Goal: Information Seeking & Learning: Learn about a topic

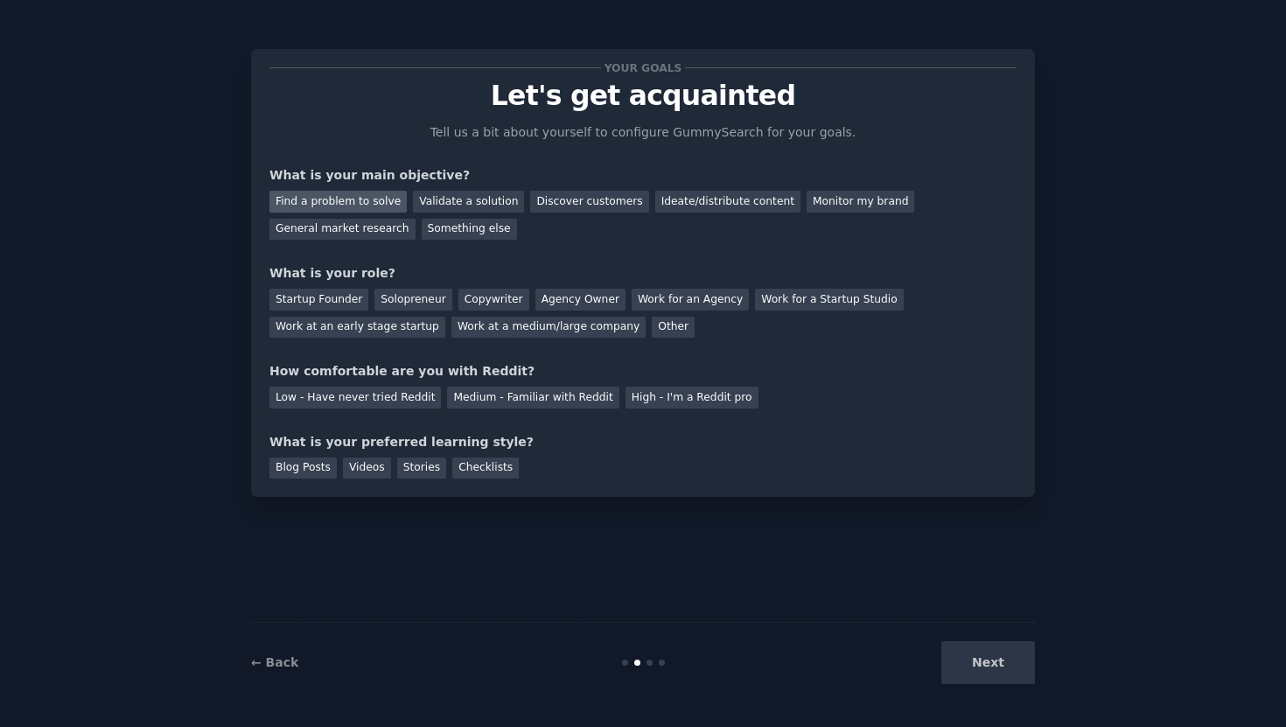
click at [349, 198] on div "Find a problem to solve" at bounding box center [337, 202] width 137 height 22
click at [335, 230] on div "General market research" at bounding box center [342, 230] width 146 height 22
click at [334, 203] on div "Find a problem to solve" at bounding box center [337, 202] width 137 height 22
click at [397, 294] on div "Solopreneur" at bounding box center [412, 300] width 77 height 22
click at [380, 402] on div "Low - Have never tried Reddit" at bounding box center [354, 398] width 171 height 22
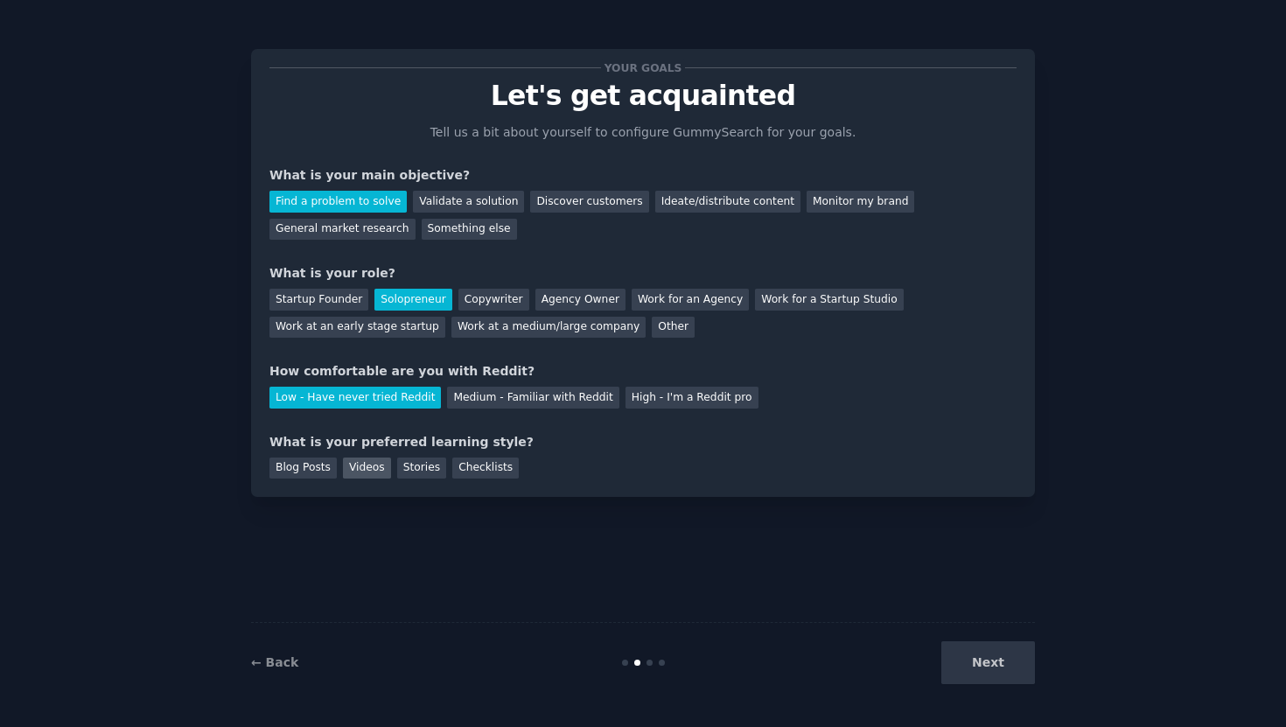
click at [360, 466] on div "Videos" at bounding box center [367, 468] width 48 height 22
click at [480, 461] on div "Checklists" at bounding box center [485, 468] width 66 height 22
click at [965, 652] on button "Next" at bounding box center [988, 662] width 94 height 43
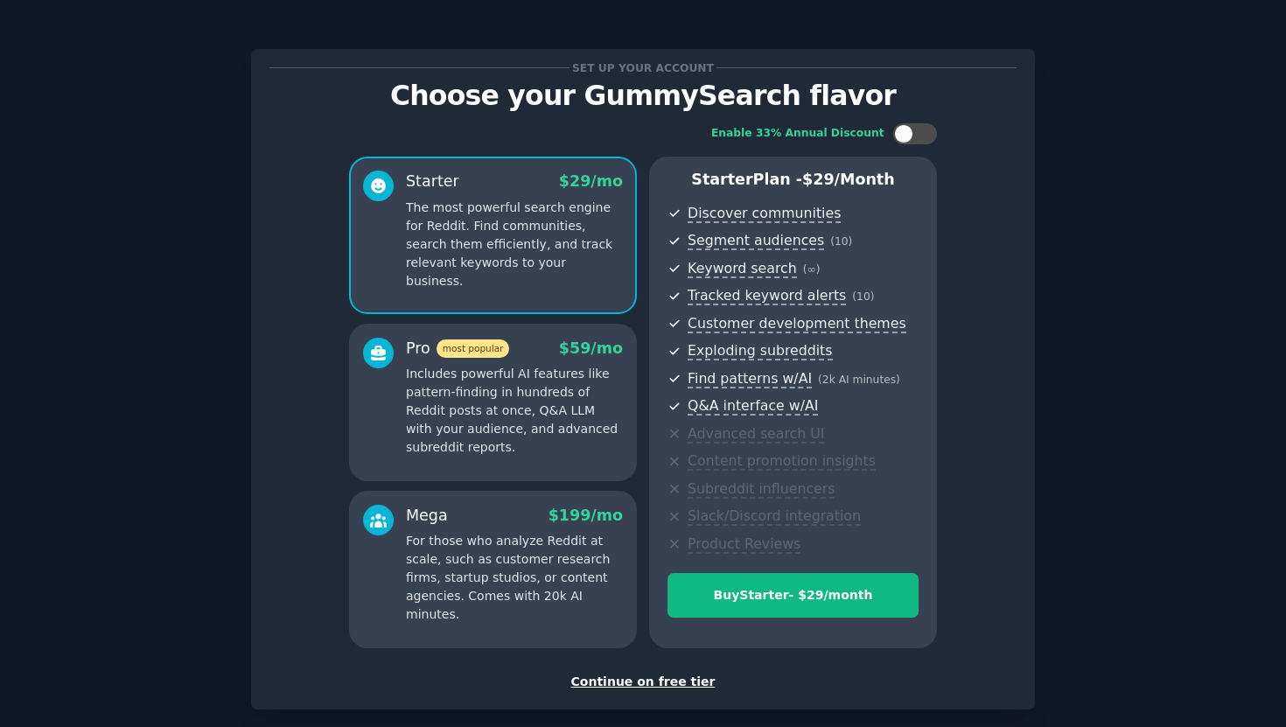
click at [673, 679] on div "Continue on free tier" at bounding box center [642, 682] width 747 height 18
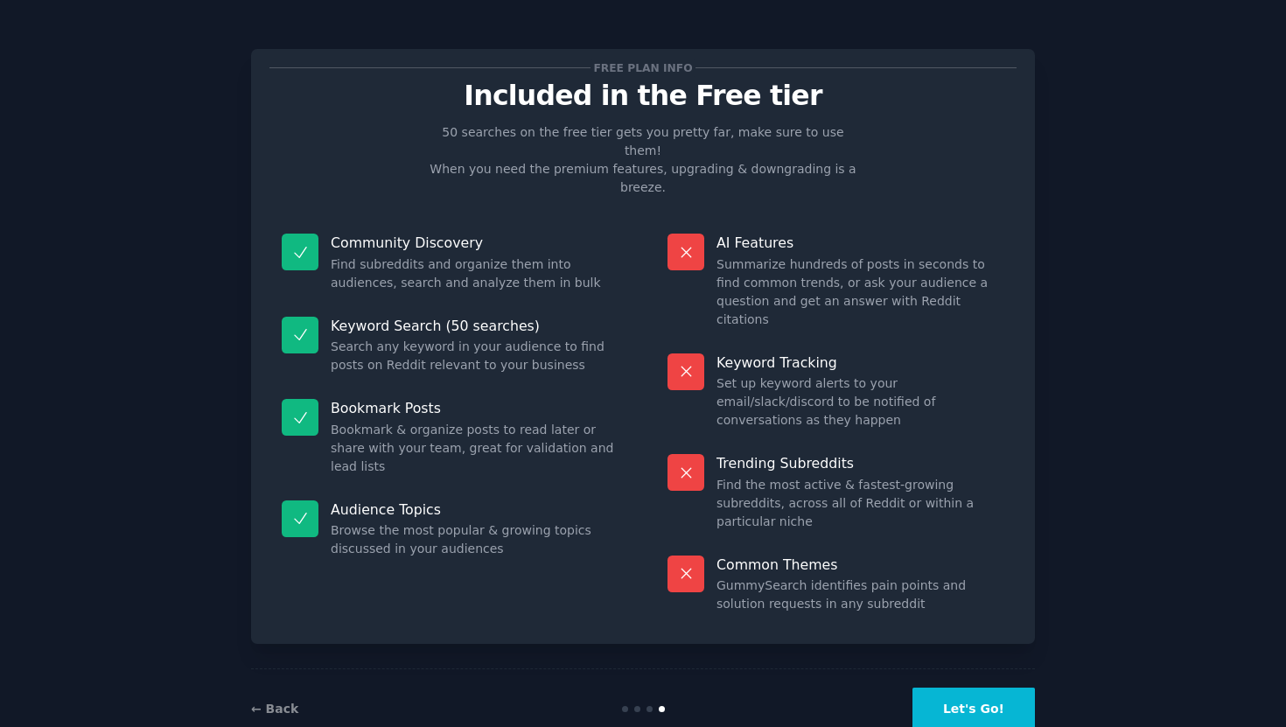
click at [967, 687] on button "Let's Go!" at bounding box center [973, 708] width 122 height 43
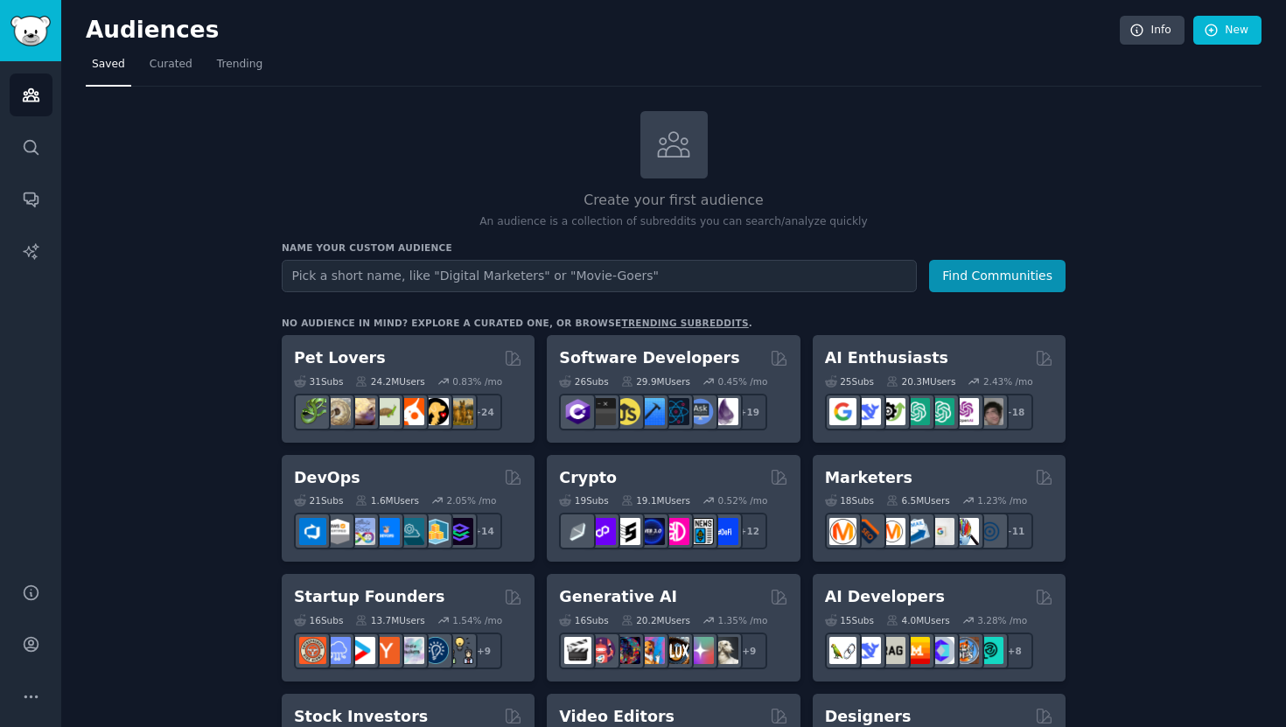
click at [363, 277] on input "text" at bounding box center [599, 276] width 635 height 32
type input "confidence"
click at [929, 260] on button "Find Communities" at bounding box center [997, 276] width 136 height 32
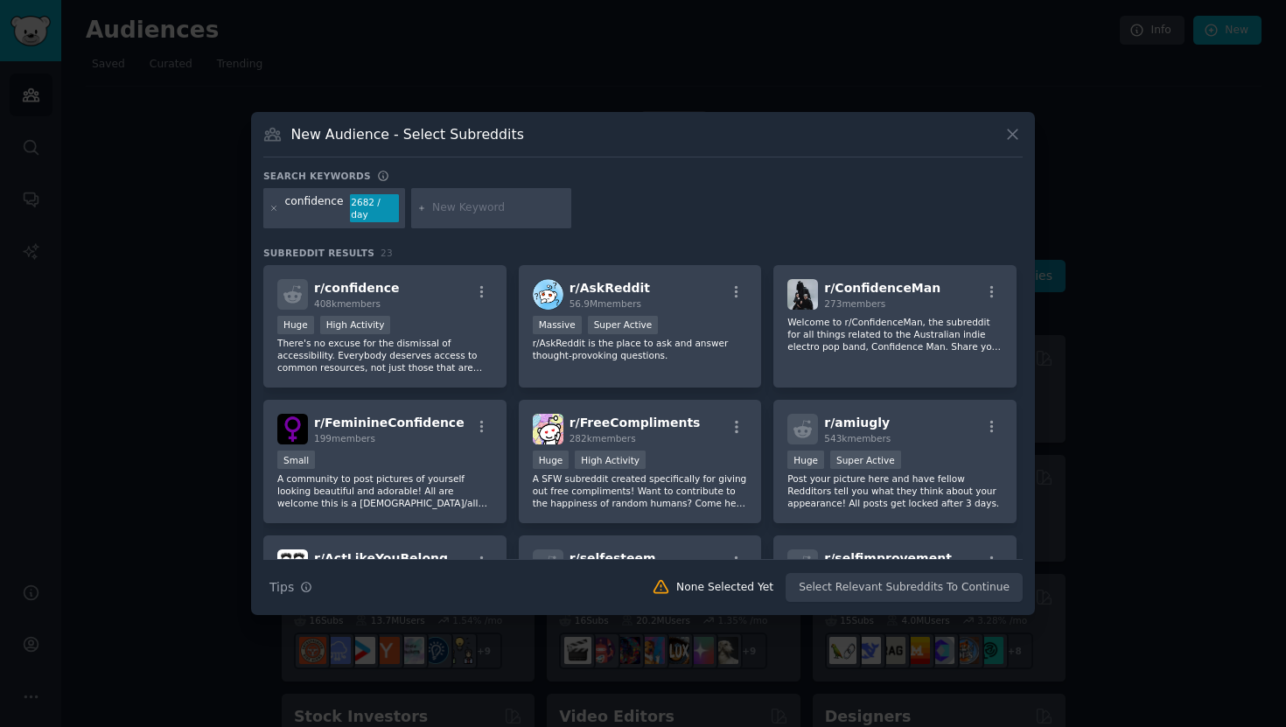
click at [472, 204] on input "text" at bounding box center [498, 208] width 133 height 16
click at [1019, 134] on icon at bounding box center [1012, 134] width 18 height 18
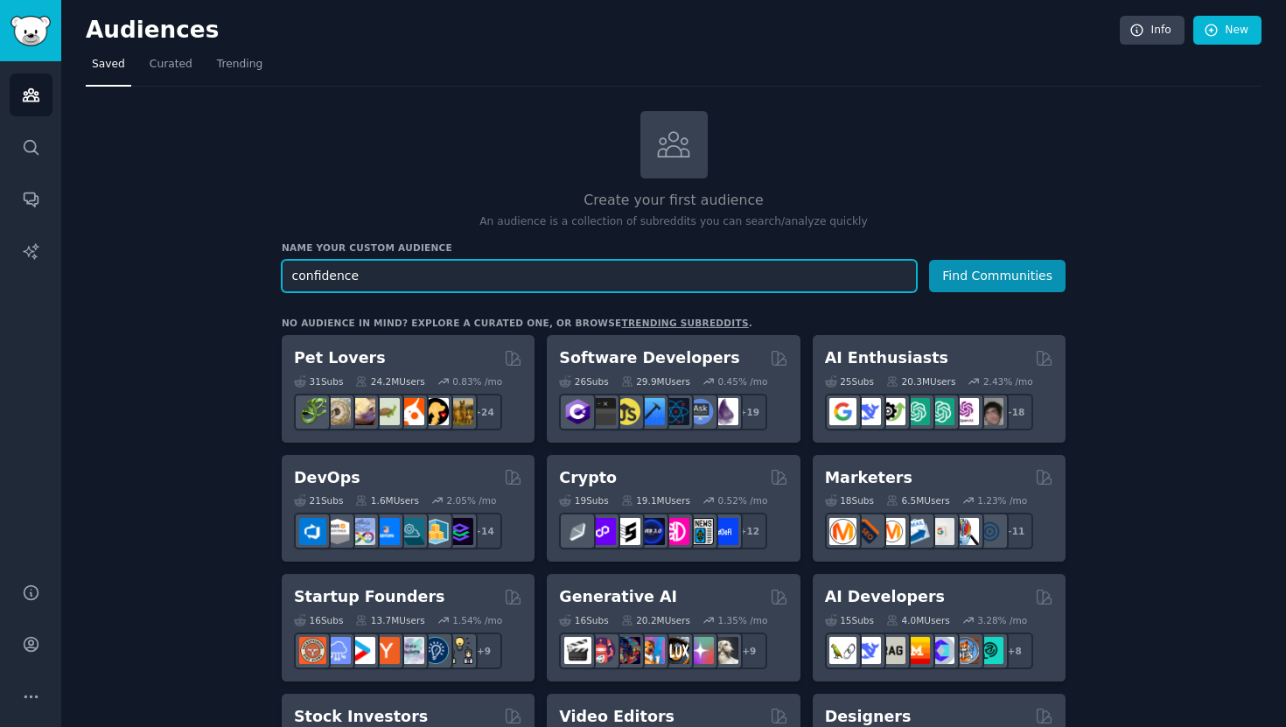
click at [400, 273] on input "confidence" at bounding box center [599, 276] width 635 height 32
type input "mens mental health"
click at [929, 260] on button "Find Communities" at bounding box center [997, 276] width 136 height 32
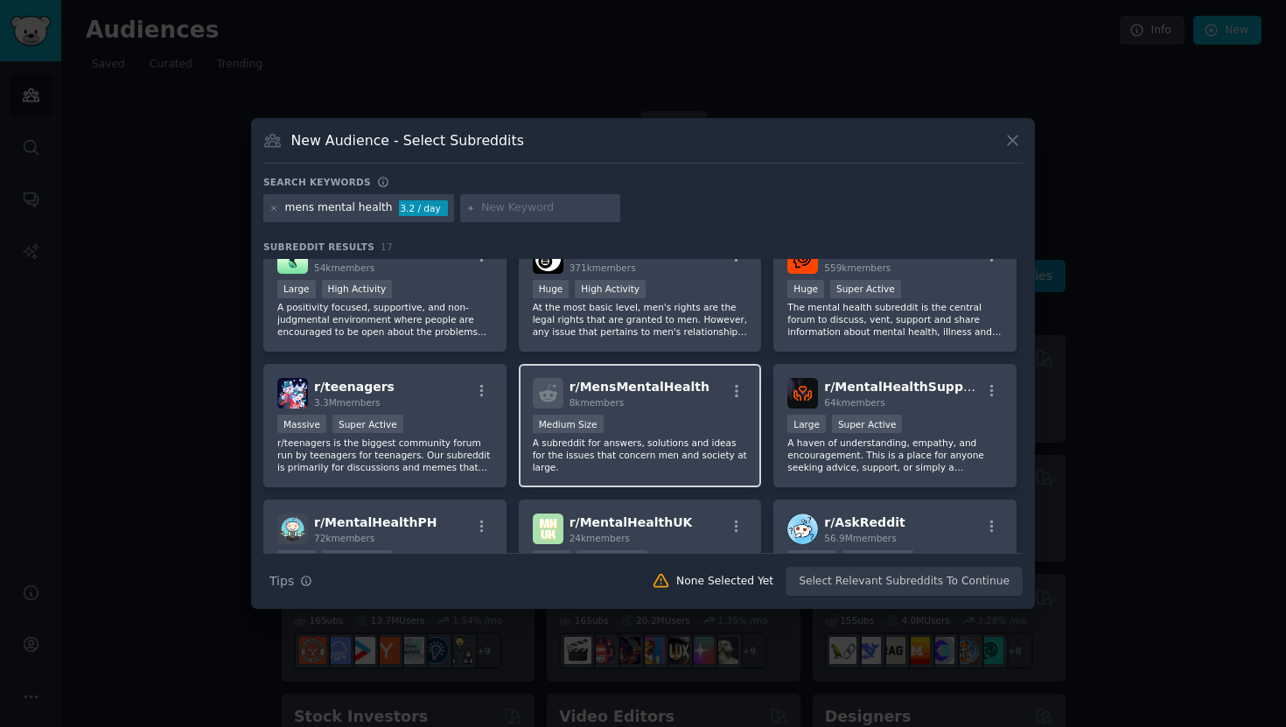
scroll to position [32, 0]
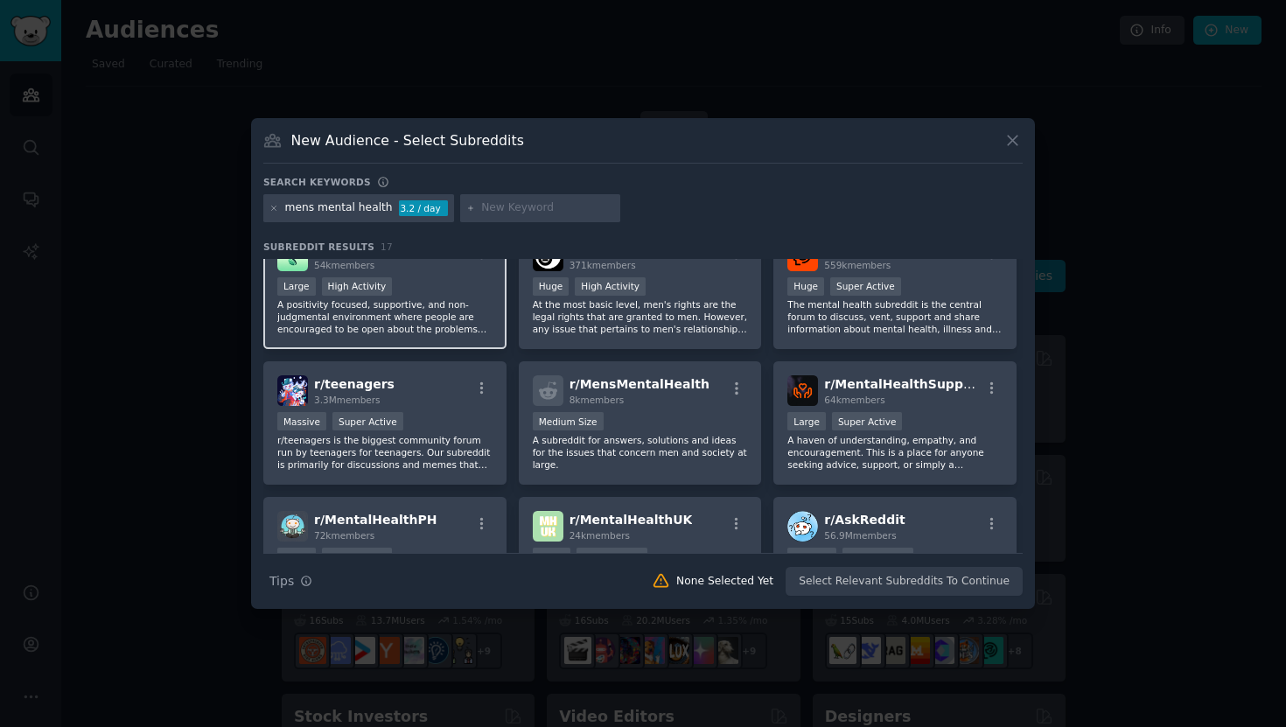
click at [429, 278] on div "Large High Activity" at bounding box center [384, 288] width 215 height 22
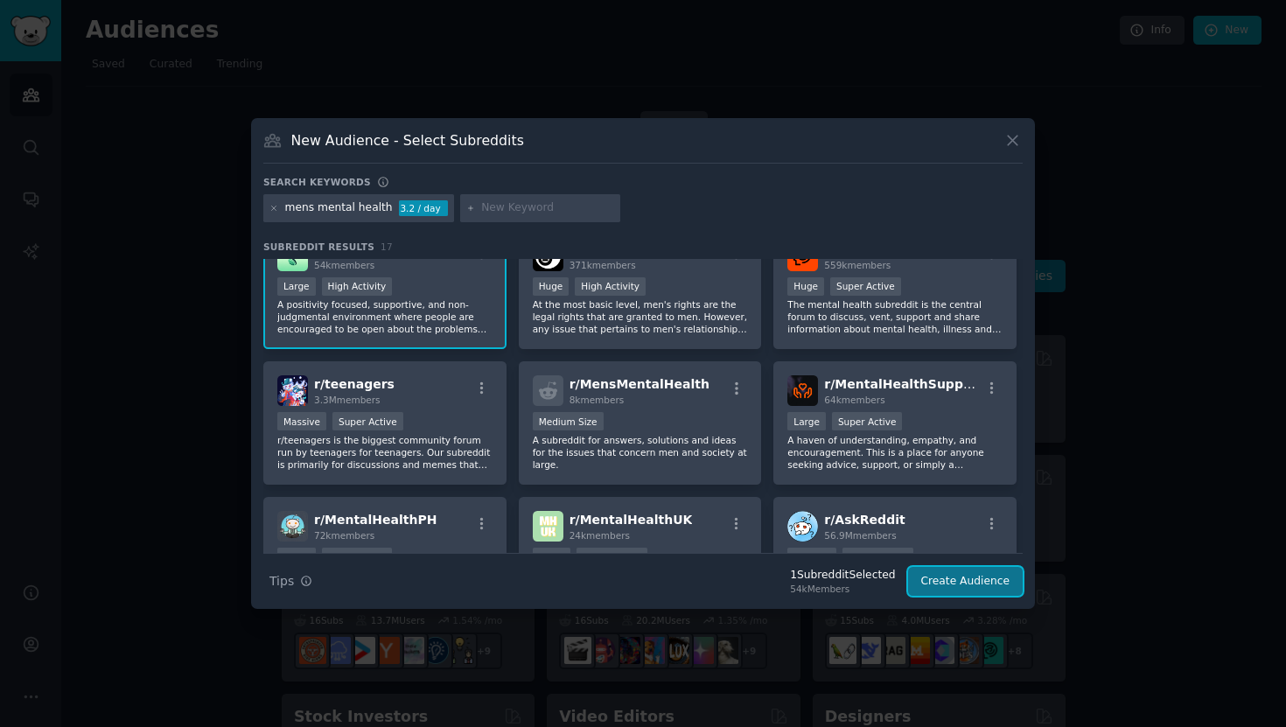
click at [952, 579] on button "Create Audience" at bounding box center [965, 582] width 115 height 30
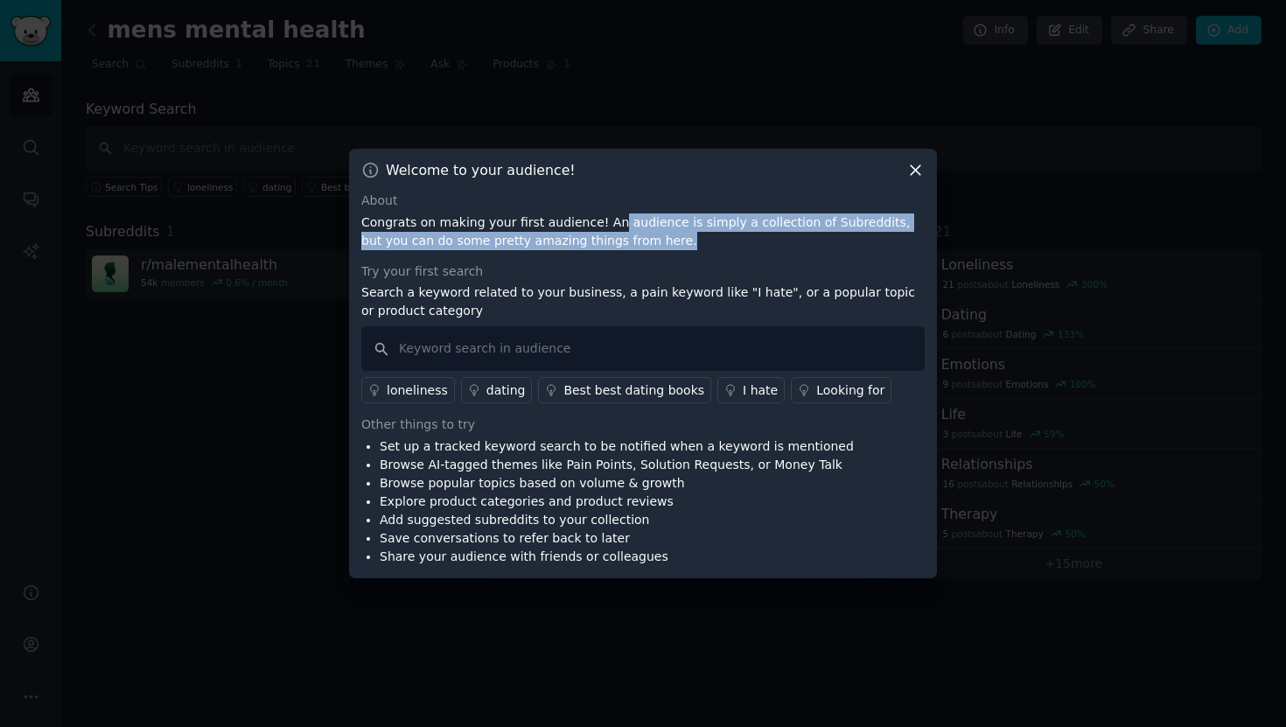
drag, startPoint x: 605, startPoint y: 219, endPoint x: 736, endPoint y: 234, distance: 132.0
click at [736, 234] on p "Congrats on making your first audience! An audience is simply a collection of S…" at bounding box center [642, 231] width 563 height 37
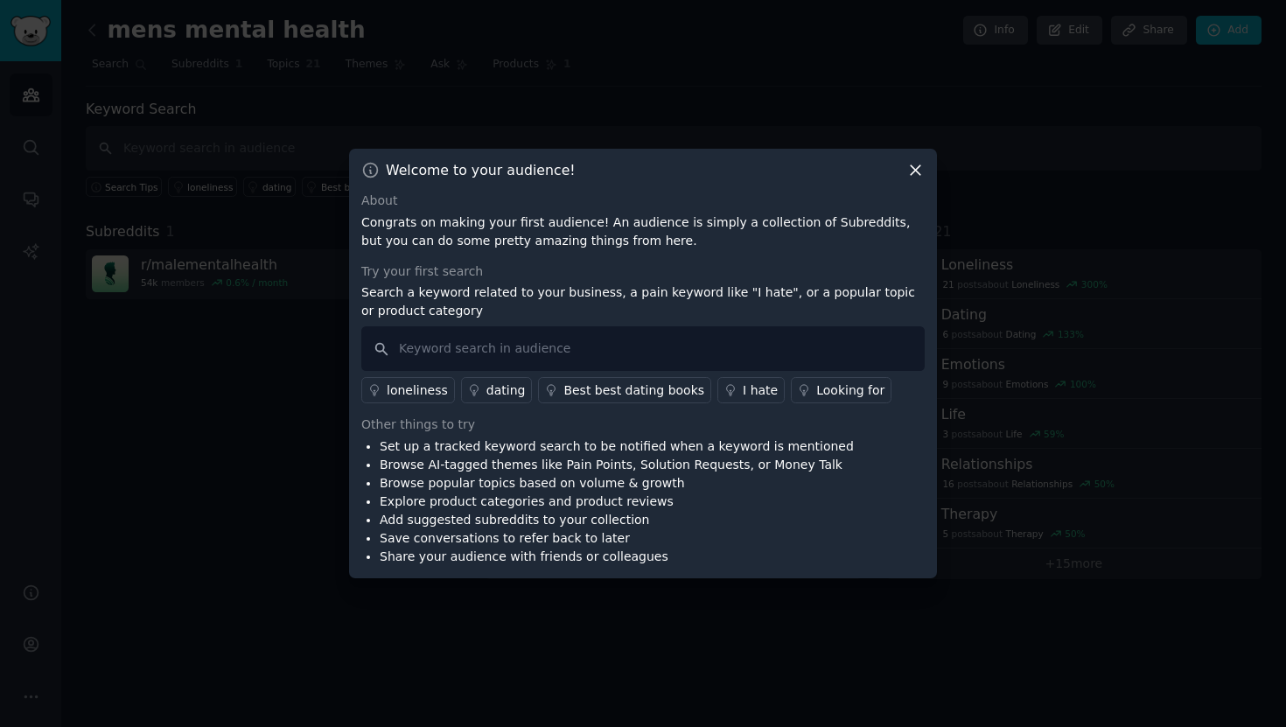
click at [918, 172] on icon at bounding box center [915, 170] width 18 height 18
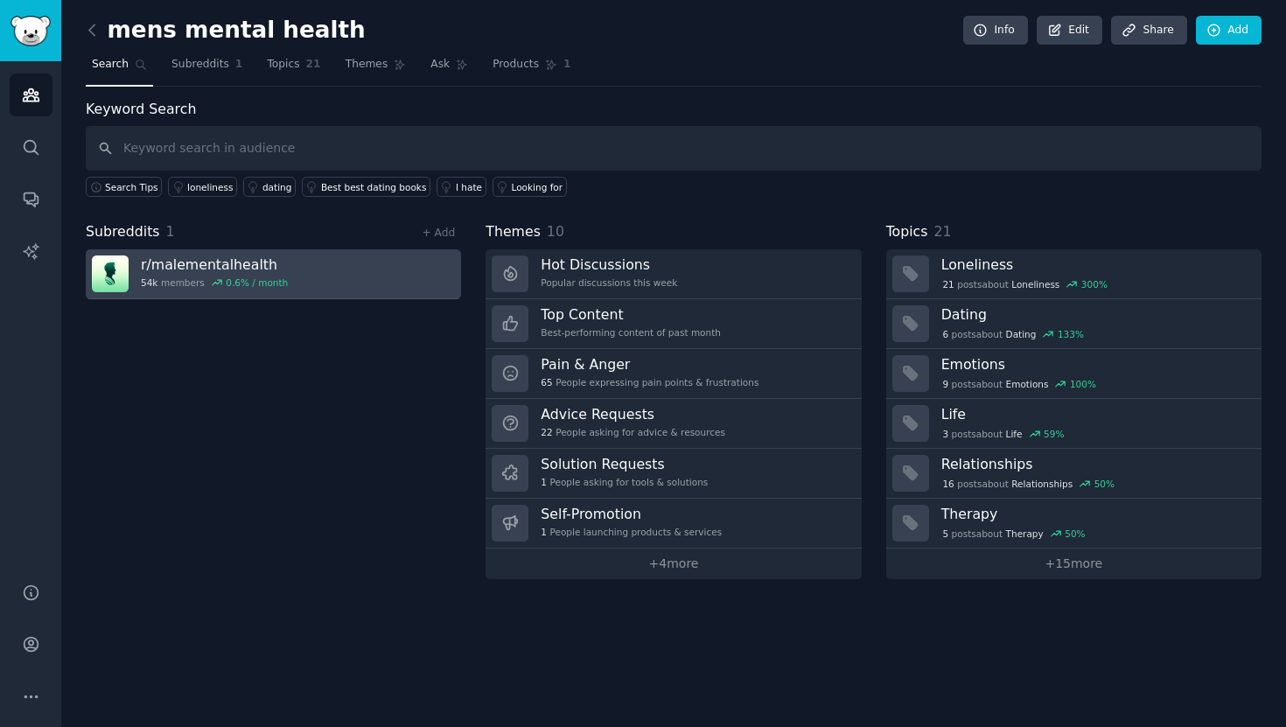
click at [352, 288] on link "r/ malementalhealth 54k members 0.6 % / month" at bounding box center [273, 274] width 375 height 50
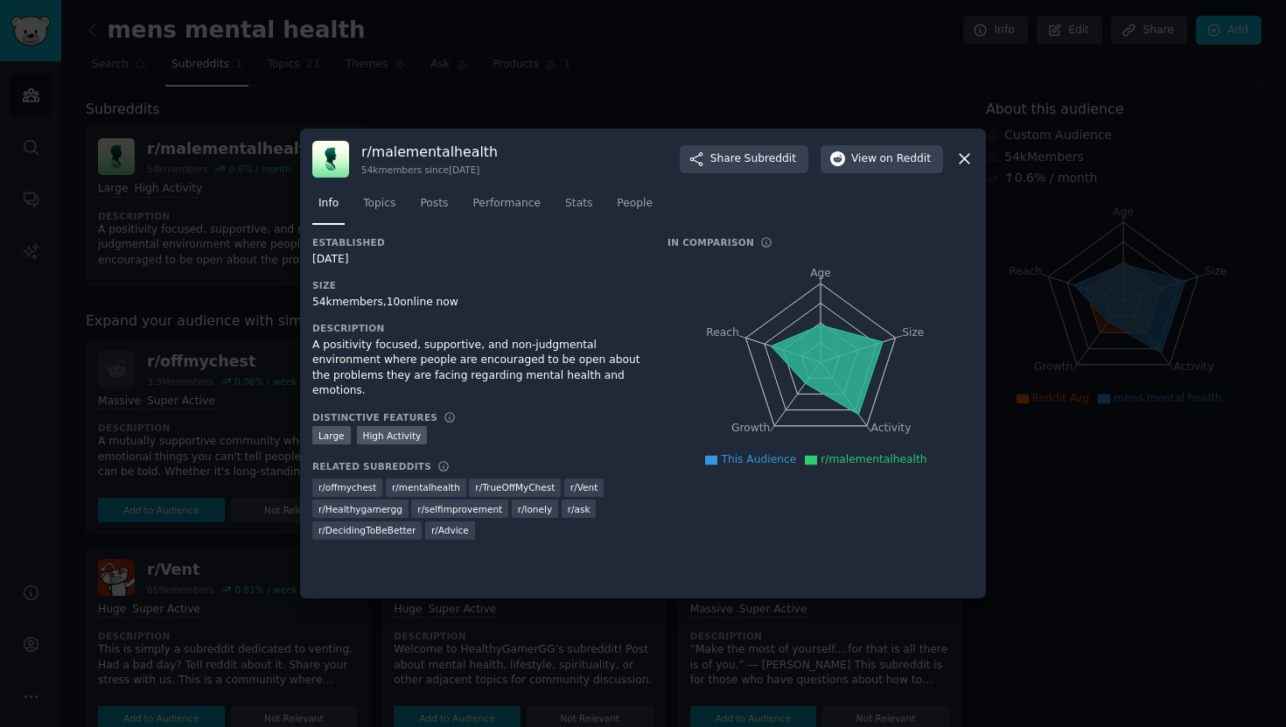
click at [974, 157] on div "r/ malementalhealth 54k members since [DATE] Share Subreddit View on Reddit Inf…" at bounding box center [643, 364] width 686 height 471
click at [965, 157] on icon at bounding box center [964, 160] width 10 height 10
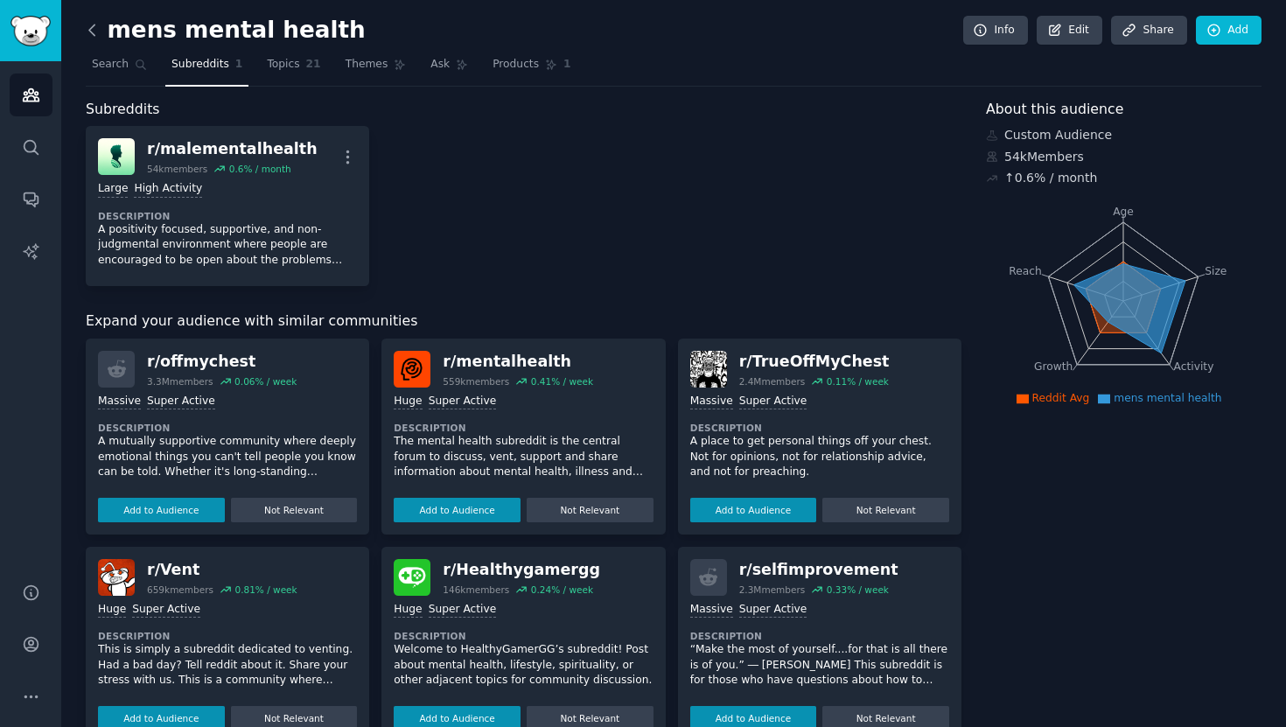
click at [89, 27] on icon at bounding box center [92, 30] width 18 height 18
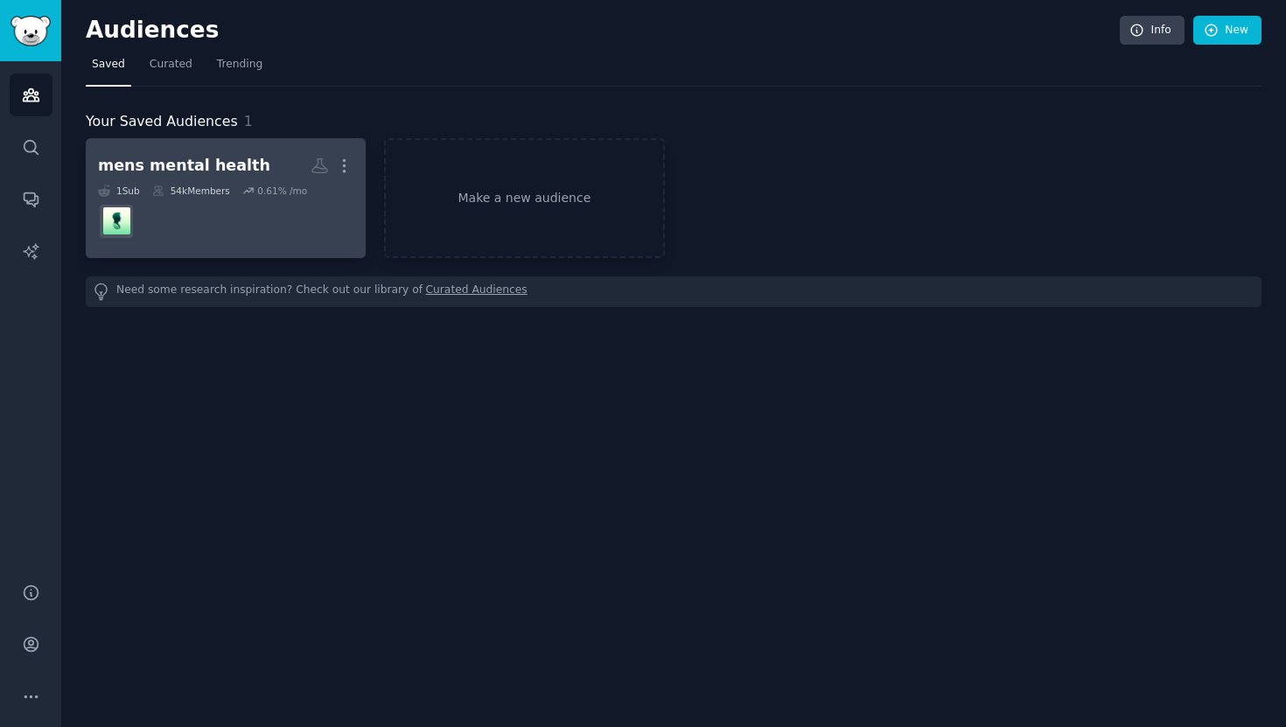
click at [224, 257] on link "mens mental health More 1 Sub 54k Members 0.61 % /mo" at bounding box center [226, 198] width 280 height 120
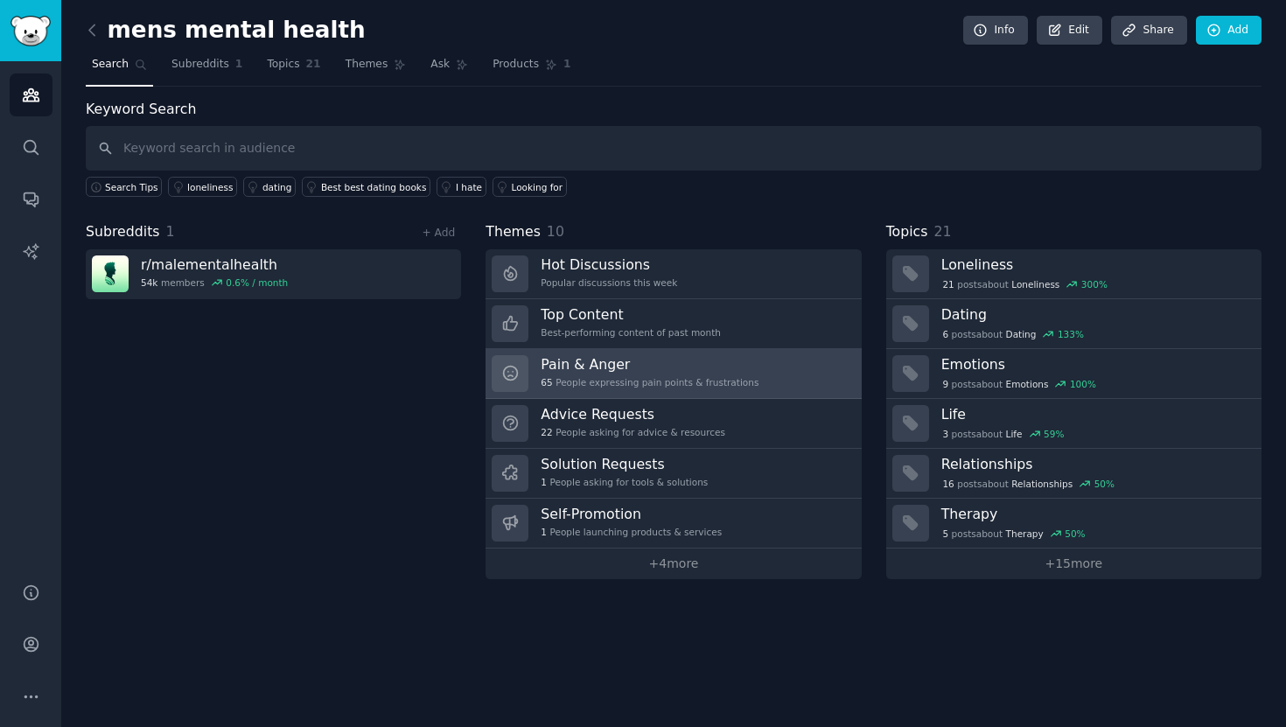
click at [641, 364] on h3 "Pain & Anger" at bounding box center [649, 364] width 218 height 18
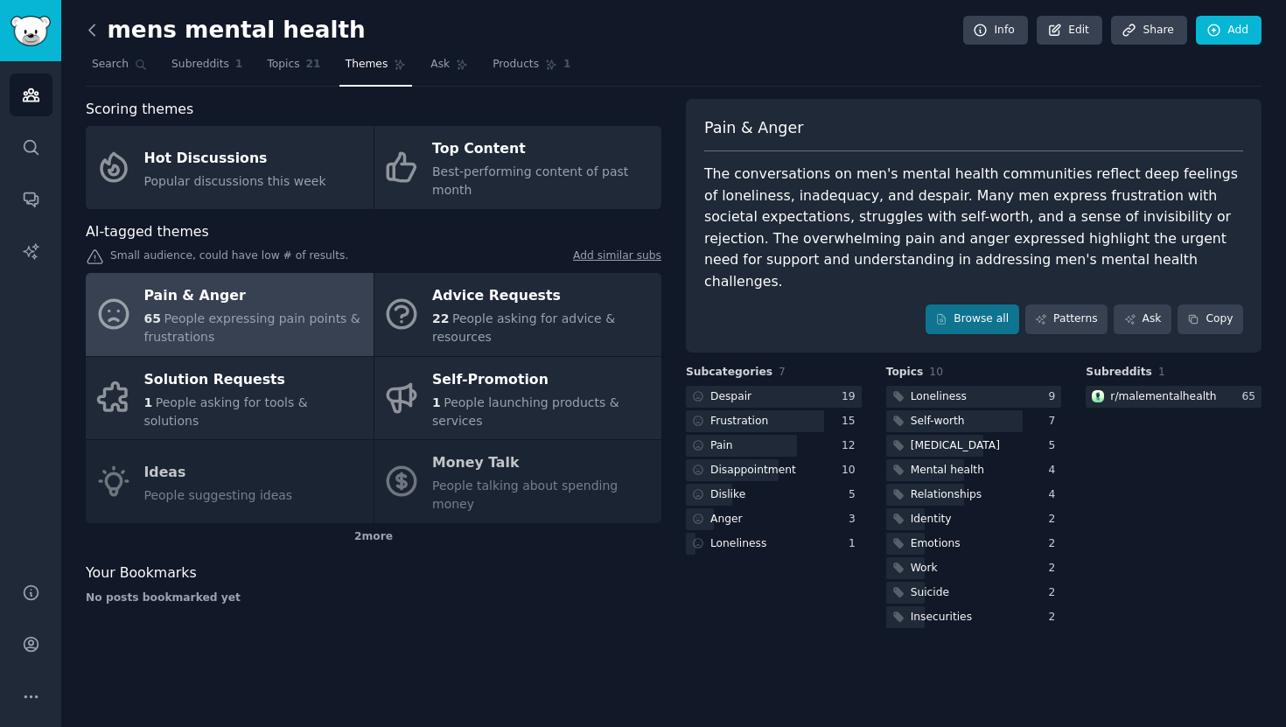
click at [95, 29] on icon at bounding box center [92, 30] width 18 height 18
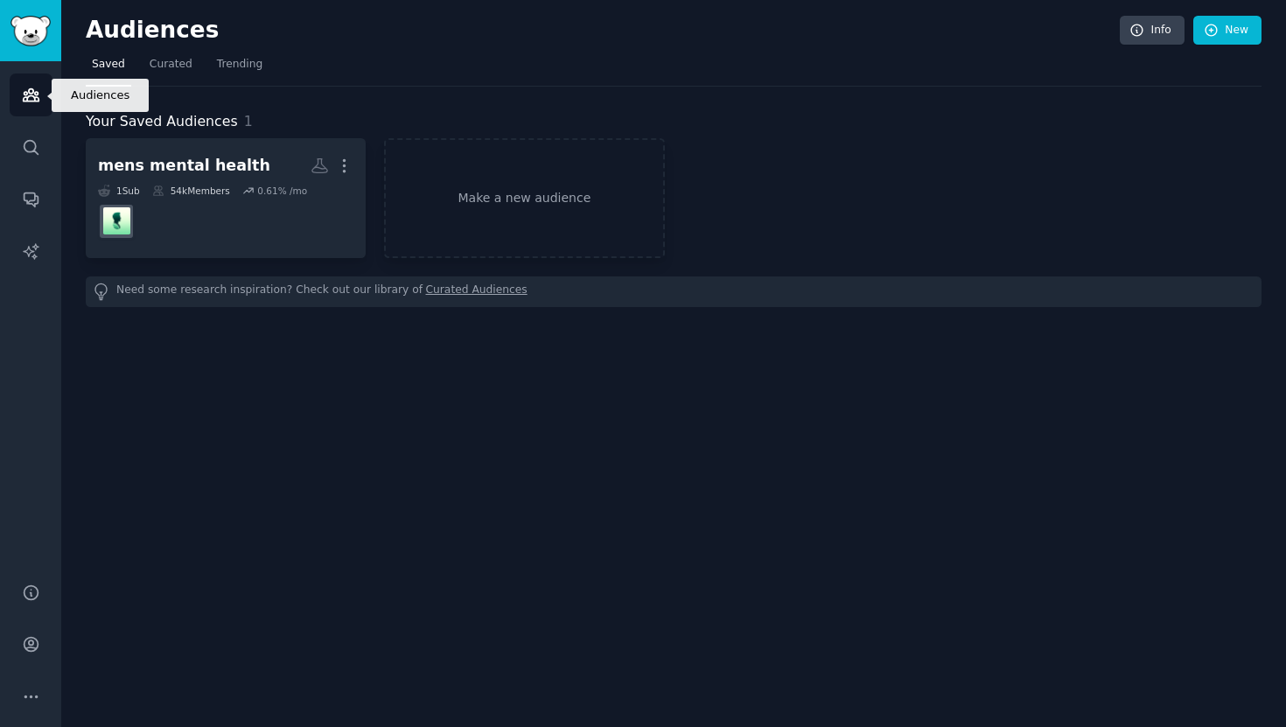
click at [28, 80] on link "Audiences" at bounding box center [31, 94] width 43 height 43
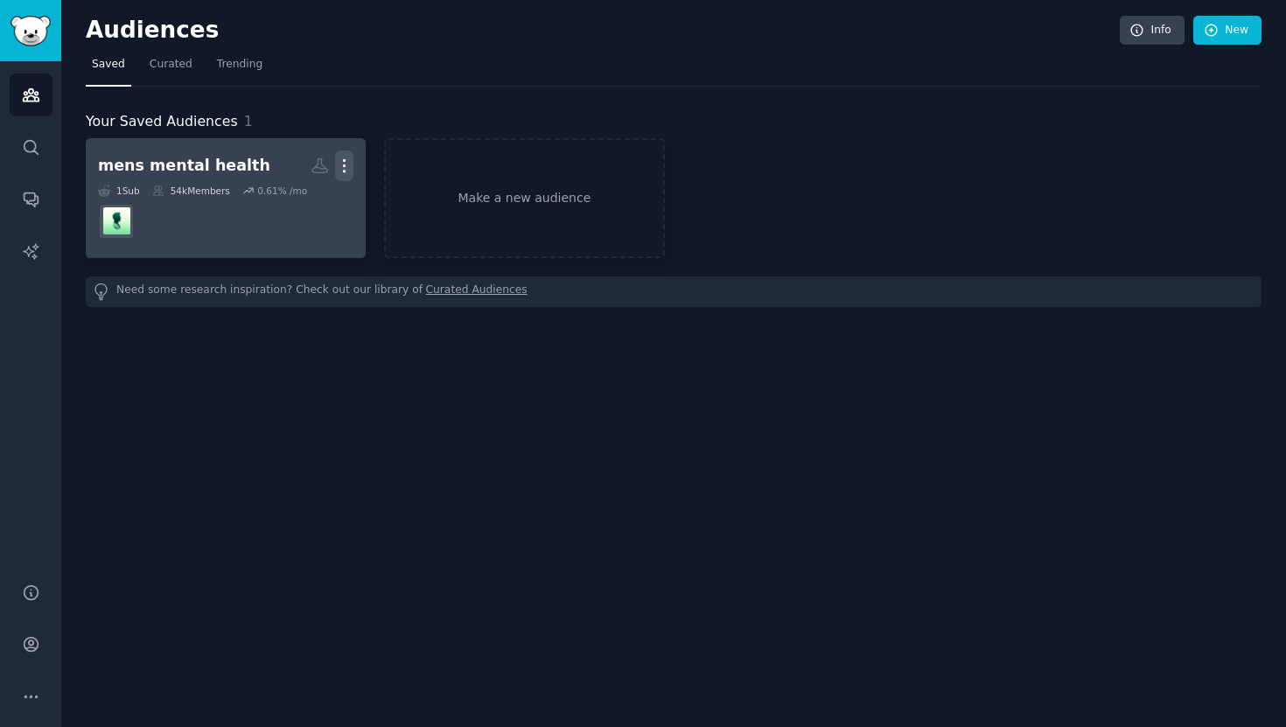
click at [345, 166] on icon "button" at bounding box center [345, 166] width 2 height 12
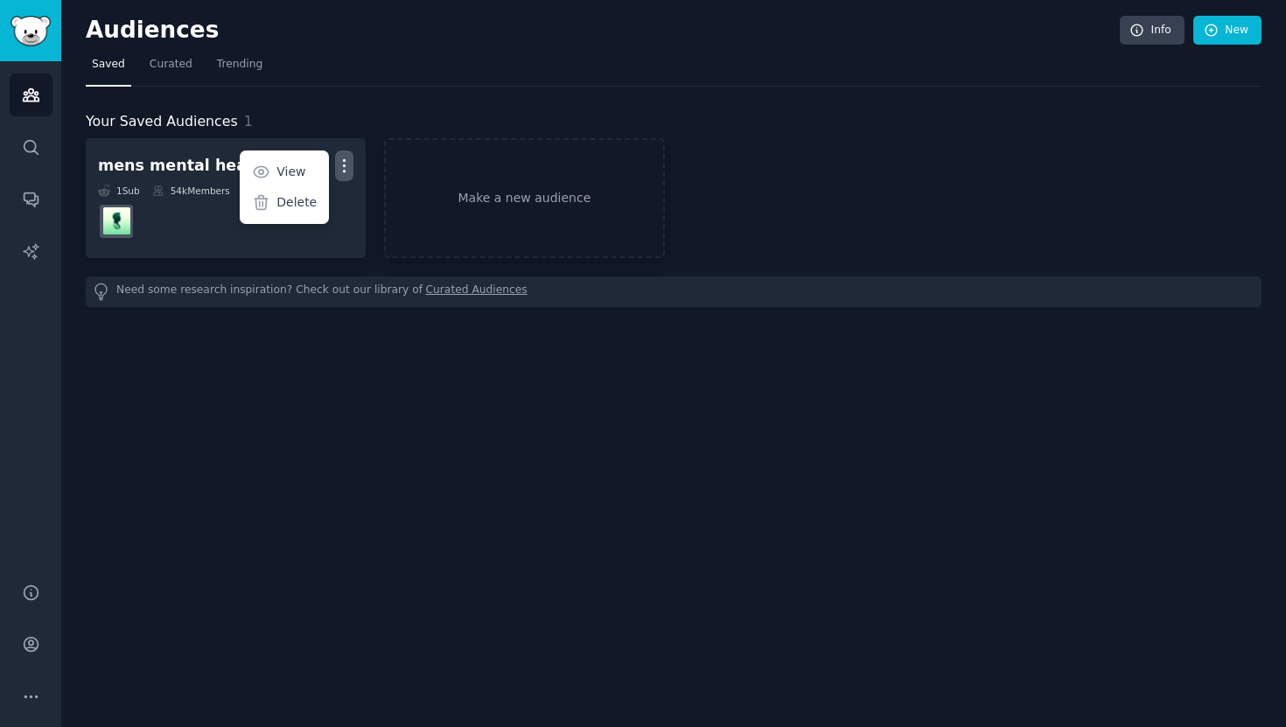
click at [238, 309] on div "Audiences Info New Saved Curated Trending Your Saved Audiences 1 mens mental he…" at bounding box center [673, 168] width 1175 height 289
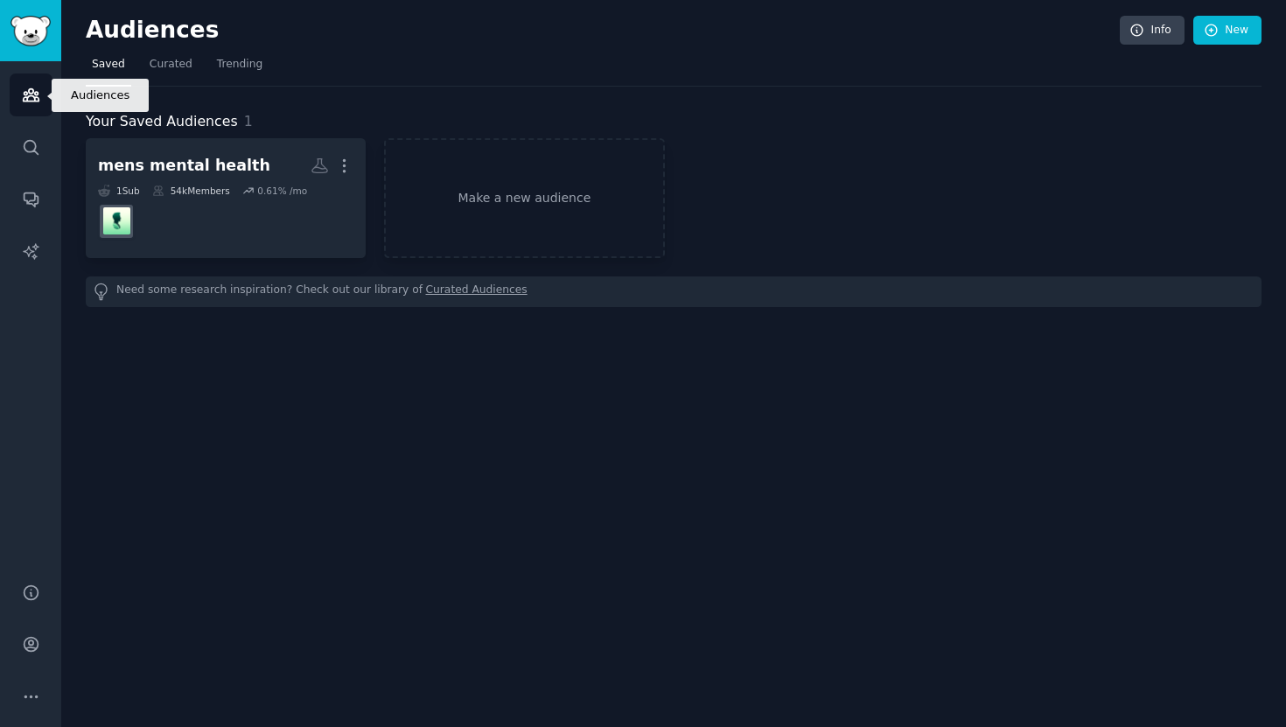
click at [29, 86] on icon "Sidebar" at bounding box center [31, 95] width 18 height 18
click at [30, 35] on img "Sidebar" at bounding box center [30, 31] width 40 height 31
click at [231, 64] on span "Trending" at bounding box center [239, 65] width 45 height 16
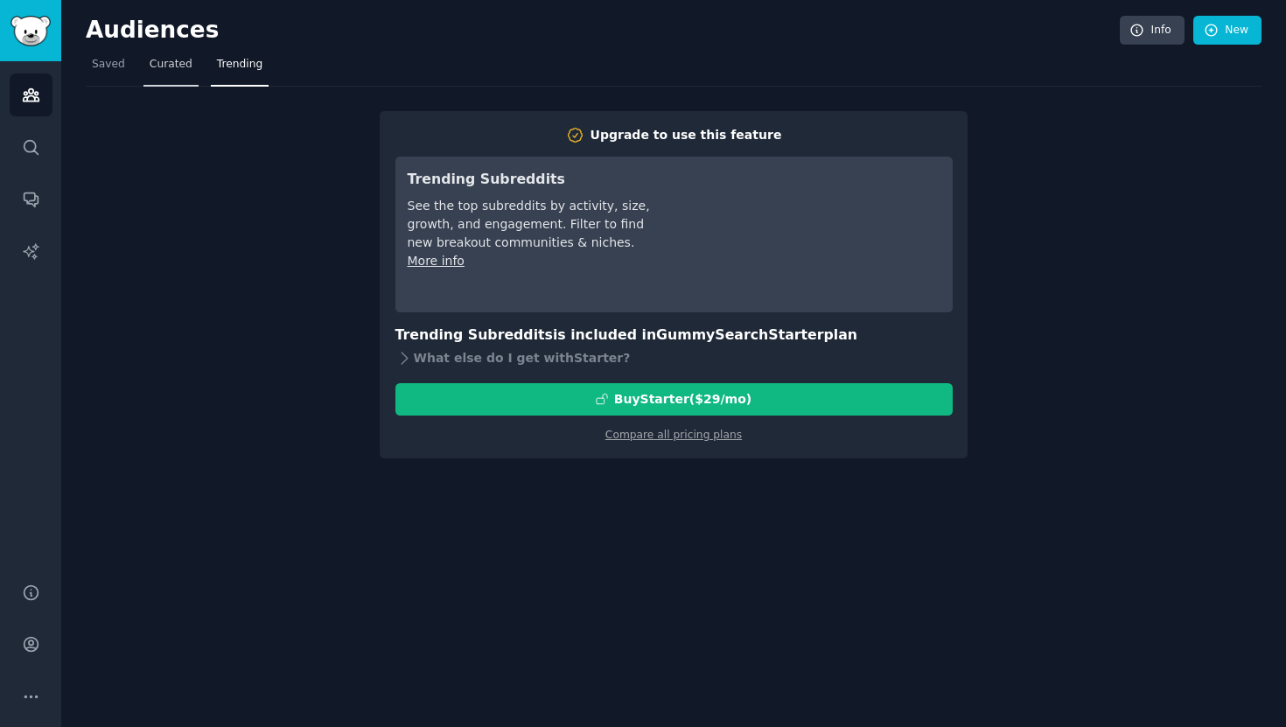
click at [161, 70] on span "Curated" at bounding box center [171, 65] width 43 height 16
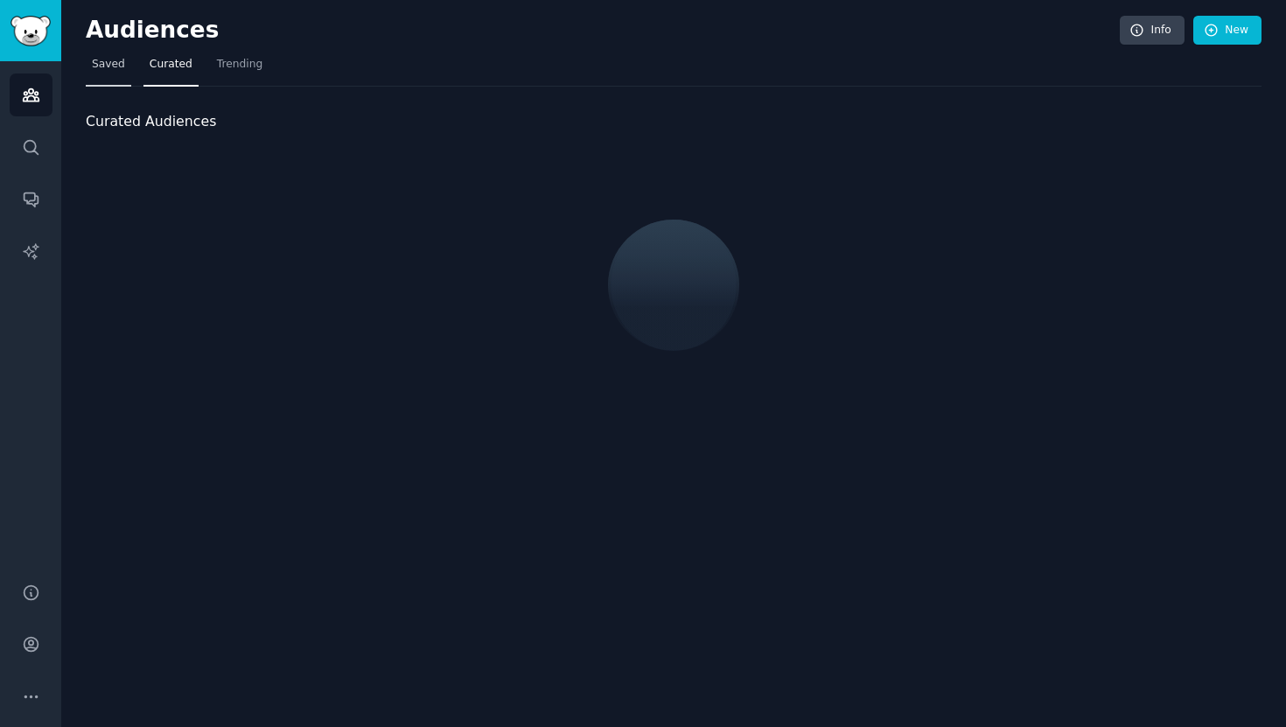
click at [114, 66] on span "Saved" at bounding box center [108, 65] width 33 height 16
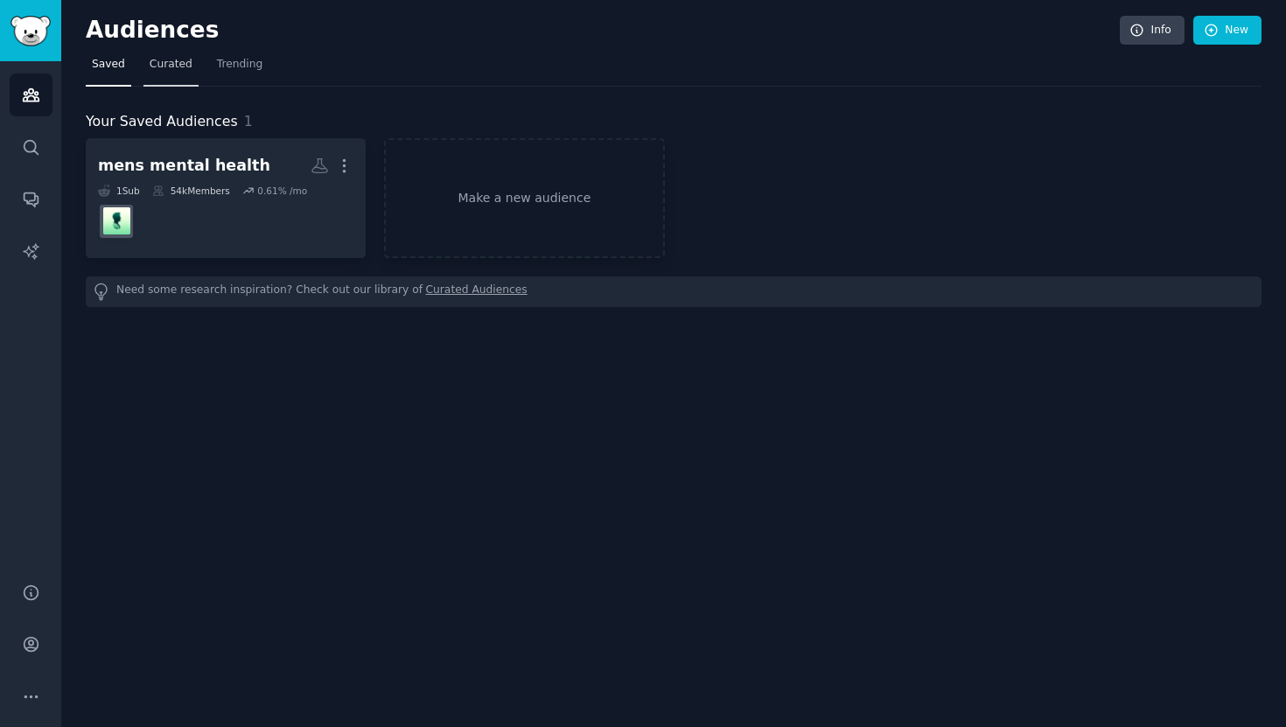
click at [162, 69] on span "Curated" at bounding box center [171, 65] width 43 height 16
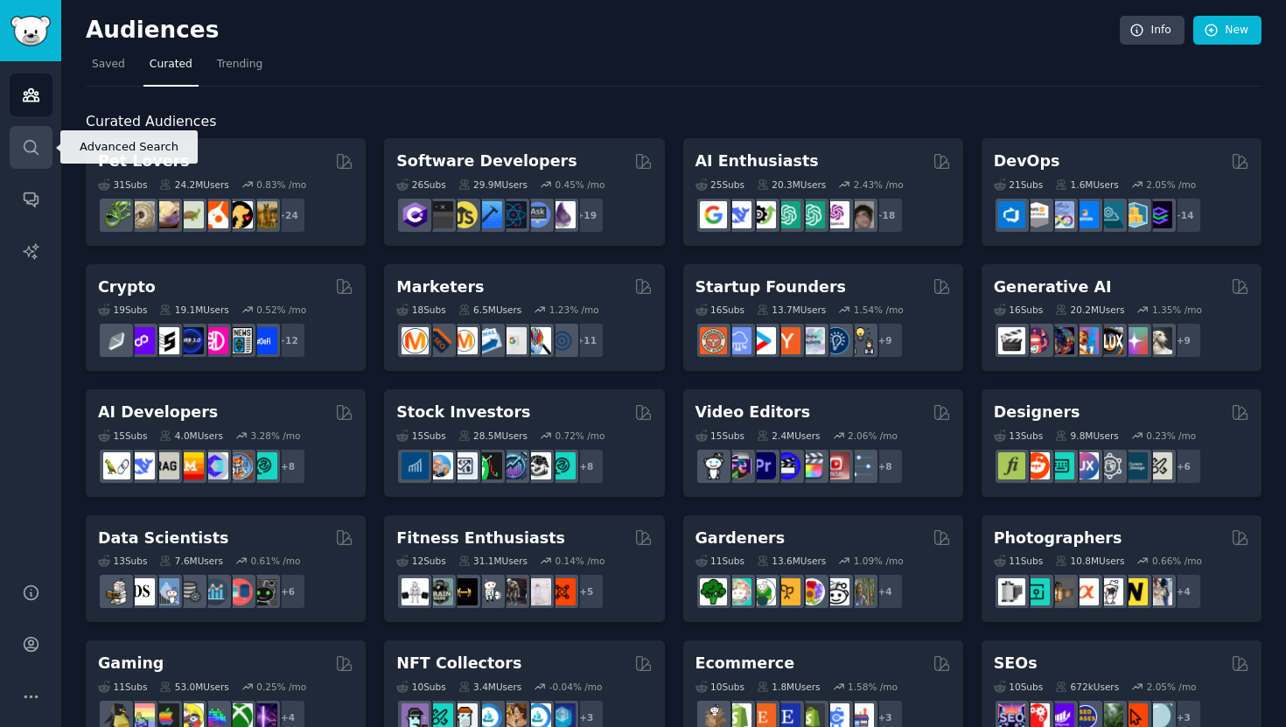
click at [36, 138] on icon "Sidebar" at bounding box center [31, 147] width 18 height 18
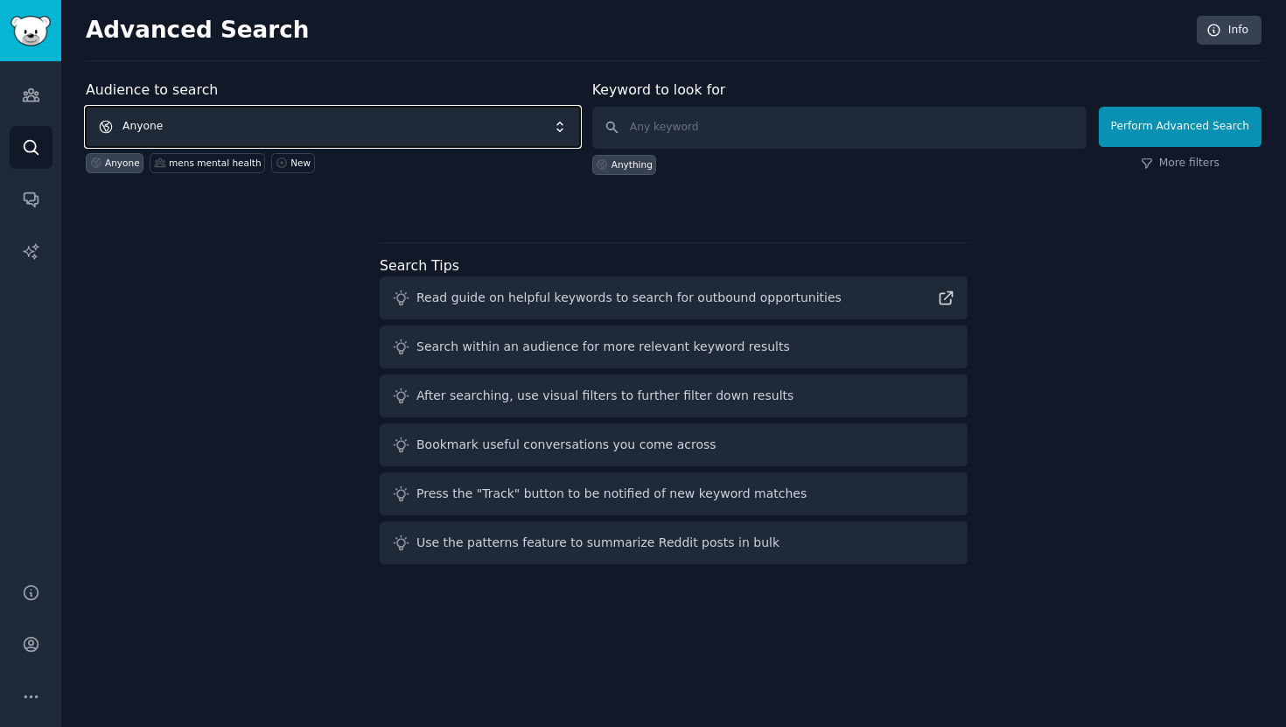
click at [205, 133] on span "Anyone" at bounding box center [333, 127] width 494 height 40
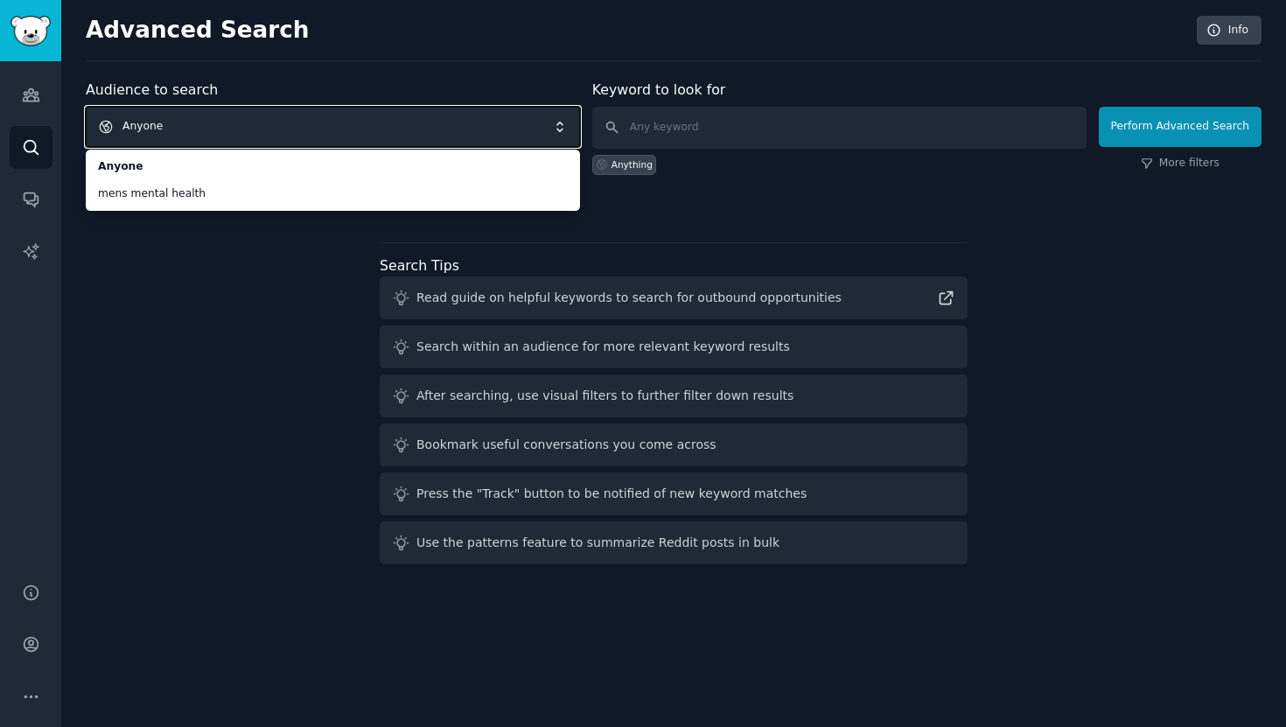
click at [193, 121] on span "Anyone" at bounding box center [333, 127] width 494 height 40
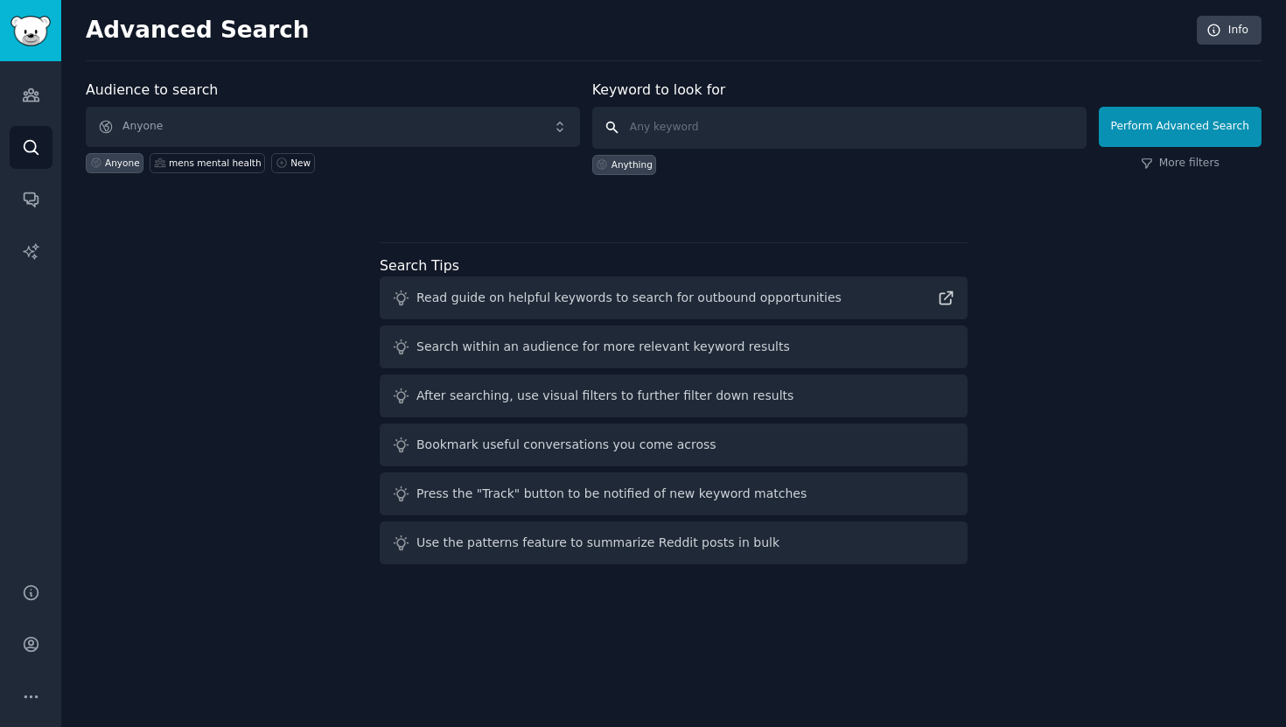
click at [710, 122] on input "text" at bounding box center [839, 128] width 494 height 42
type input "mental health"
click button "Perform Advanced Search" at bounding box center [1179, 127] width 163 height 40
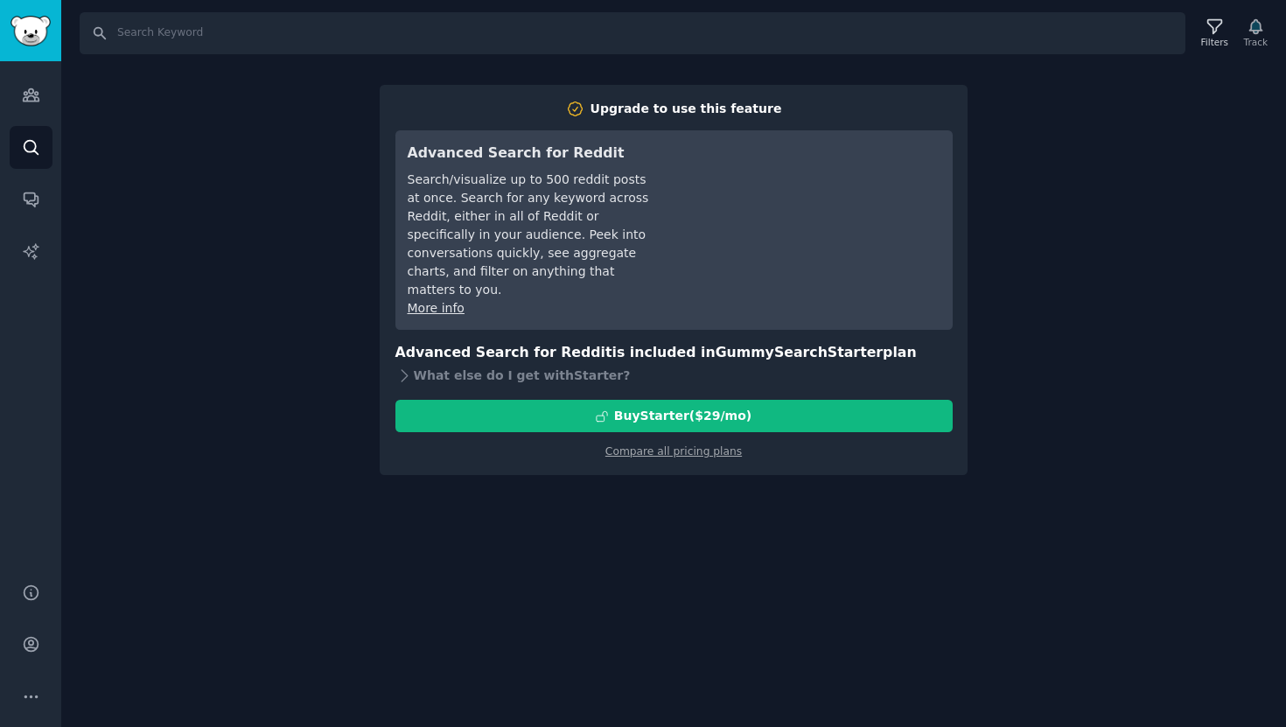
click at [980, 127] on div "Search Filters Track Upgrade to use this feature Advanced Search for Reddit Sea…" at bounding box center [673, 363] width 1224 height 727
click at [39, 87] on link "Audiences" at bounding box center [31, 94] width 43 height 43
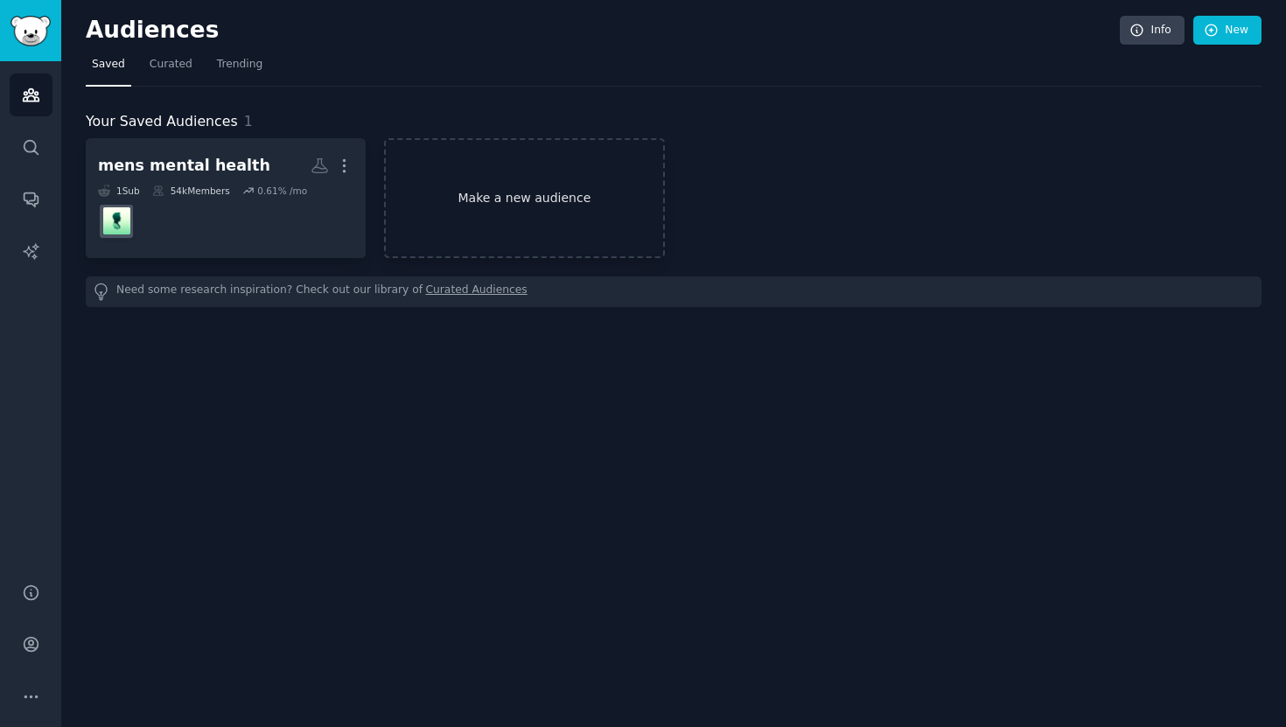
click at [431, 193] on link "Make a new audience" at bounding box center [524, 198] width 280 height 120
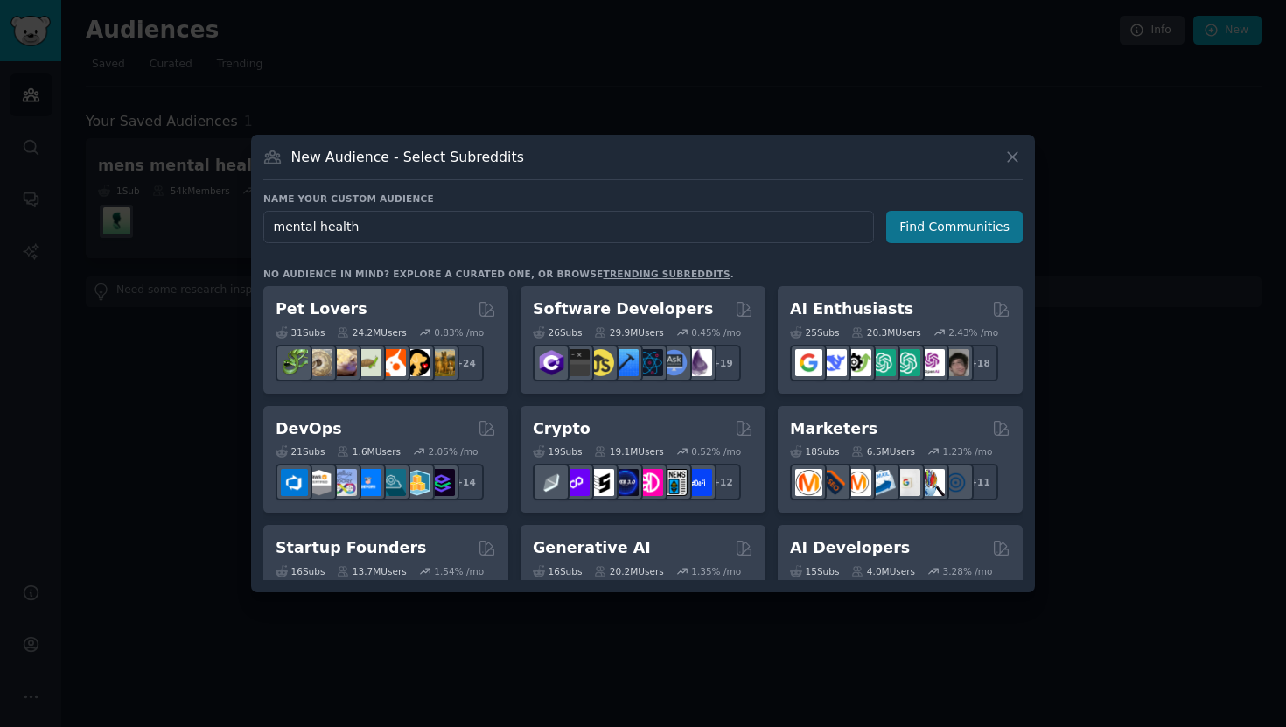
type input "mental health"
click at [930, 231] on button "Find Communities" at bounding box center [954, 227] width 136 height 32
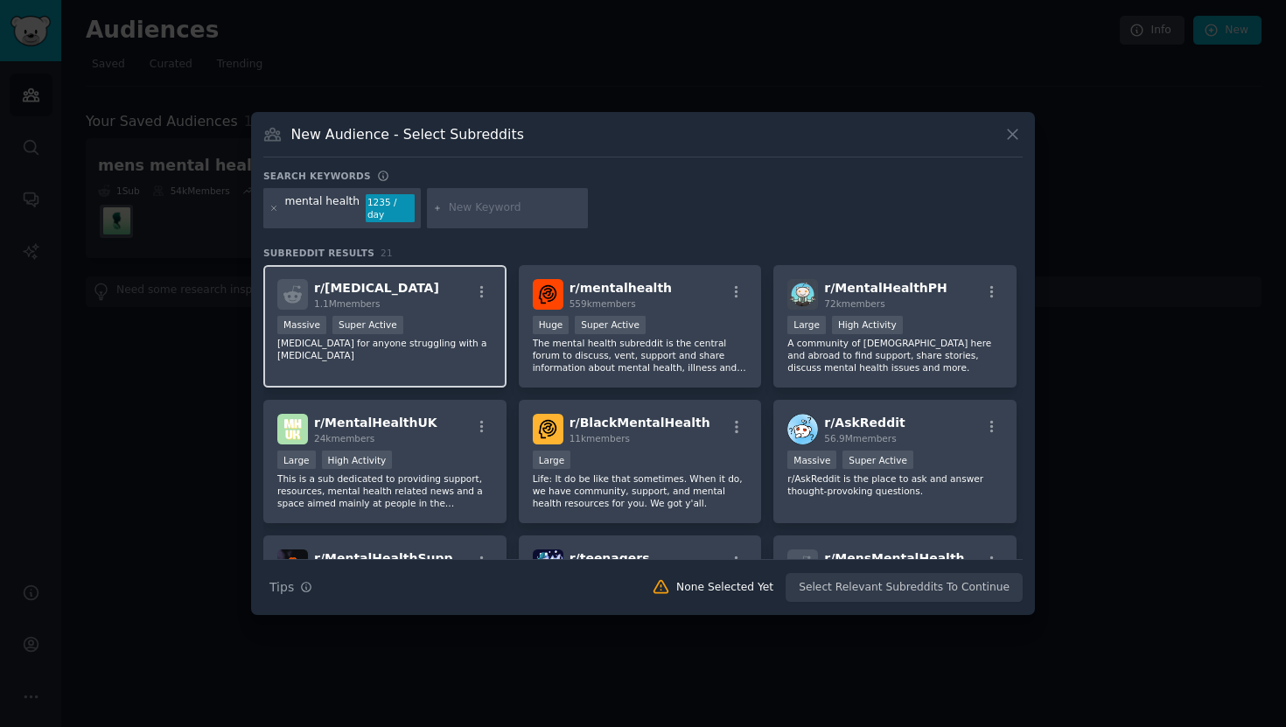
click at [417, 291] on div "r/ [MEDICAL_DATA] 1.1M members" at bounding box center [384, 294] width 215 height 31
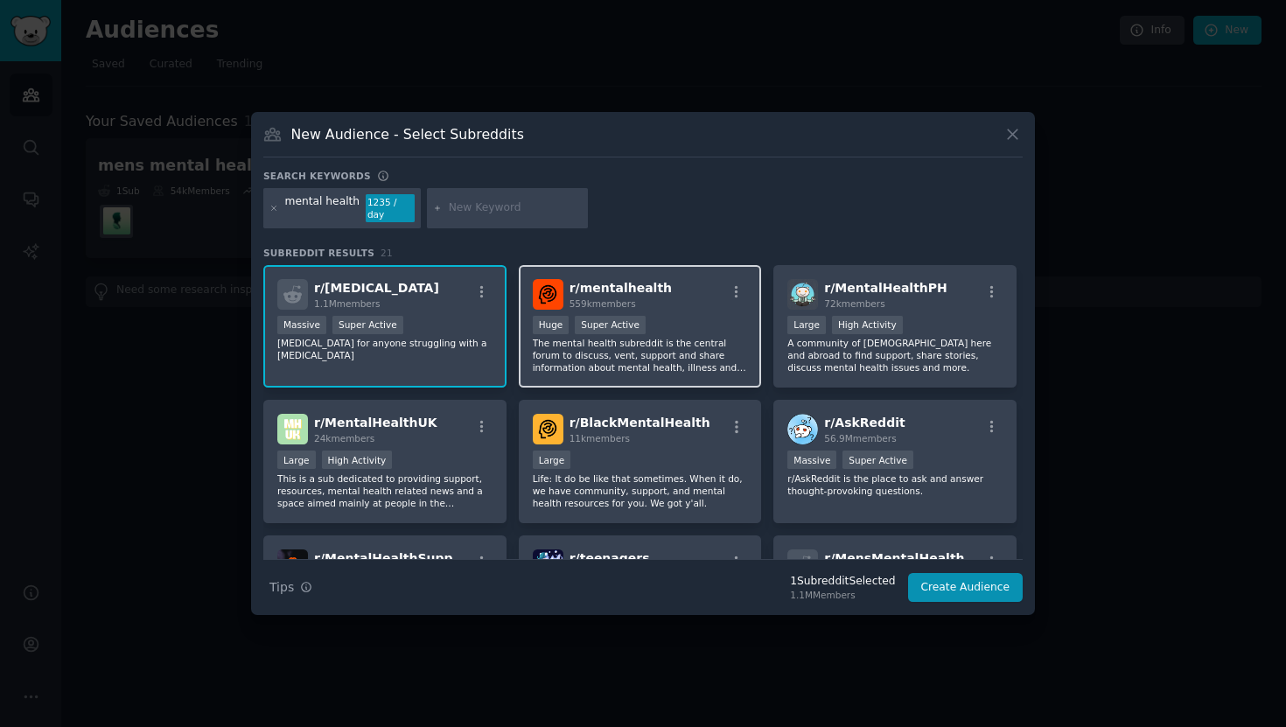
click at [662, 289] on div "r/ mentalhealth 559k members" at bounding box center [640, 294] width 215 height 31
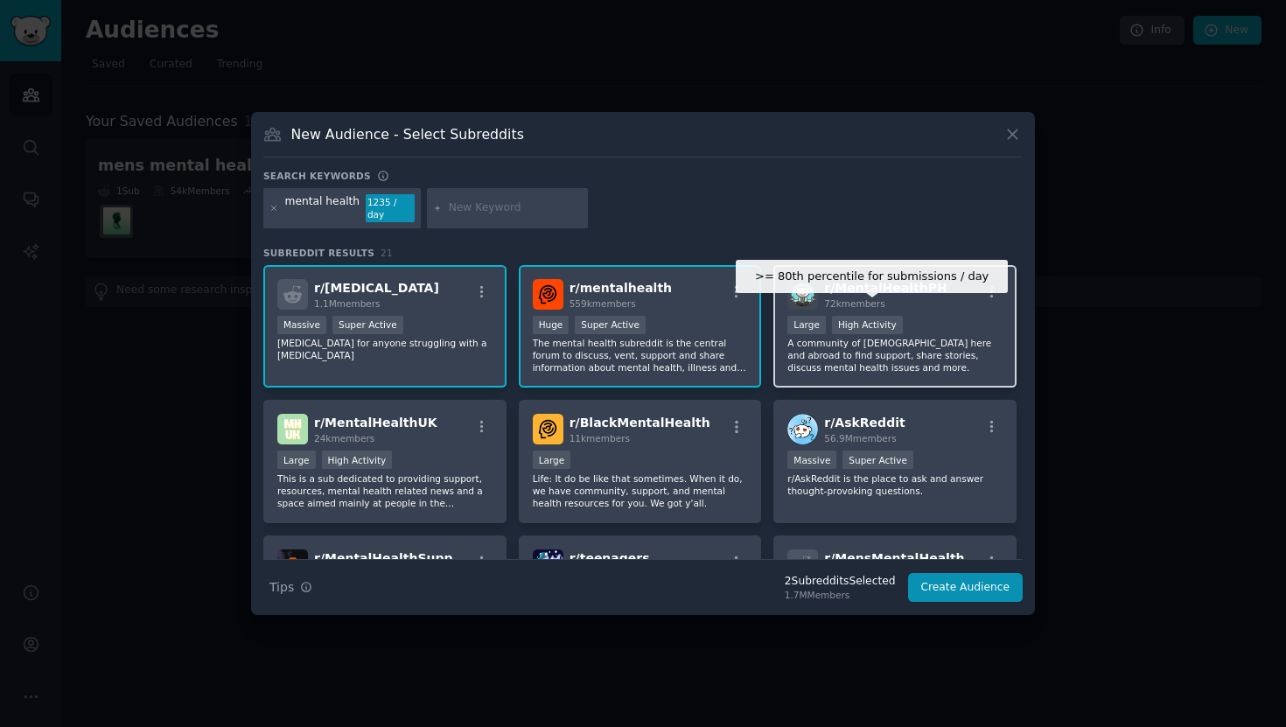
click at [862, 325] on div "High Activity" at bounding box center [867, 325] width 71 height 18
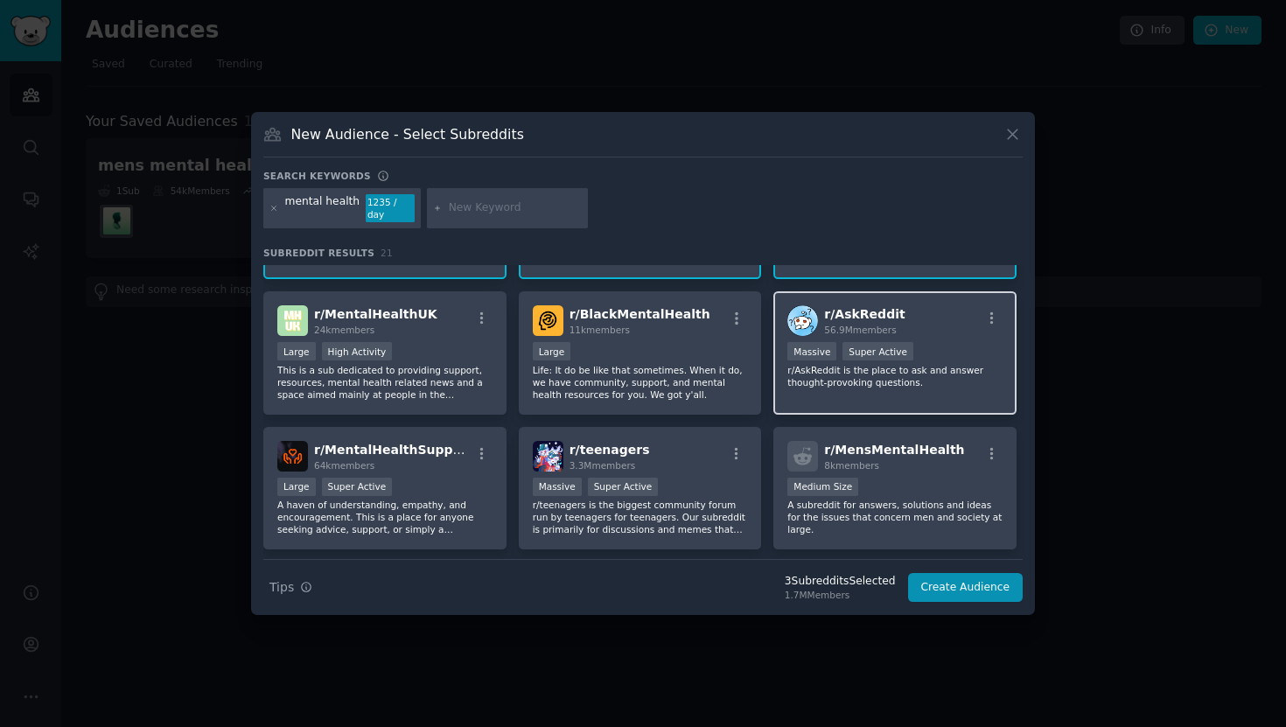
scroll to position [109, 0]
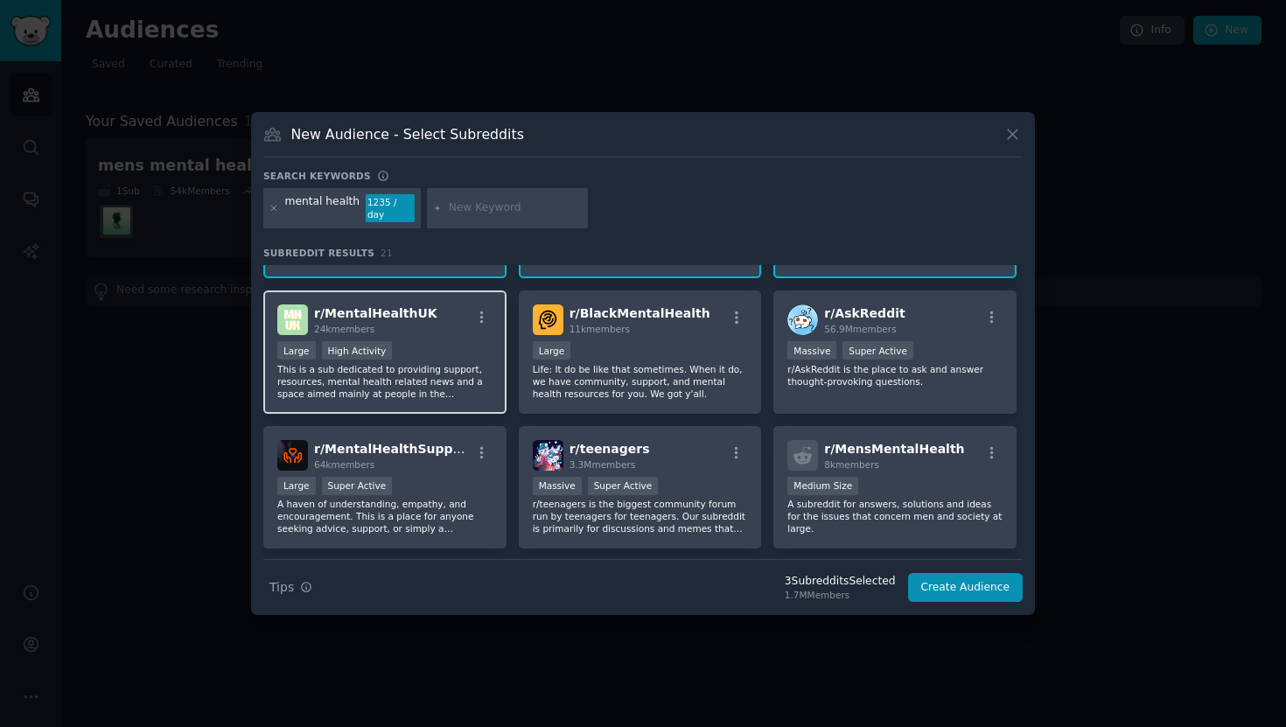
click at [413, 351] on div "Large High Activity" at bounding box center [384, 352] width 215 height 22
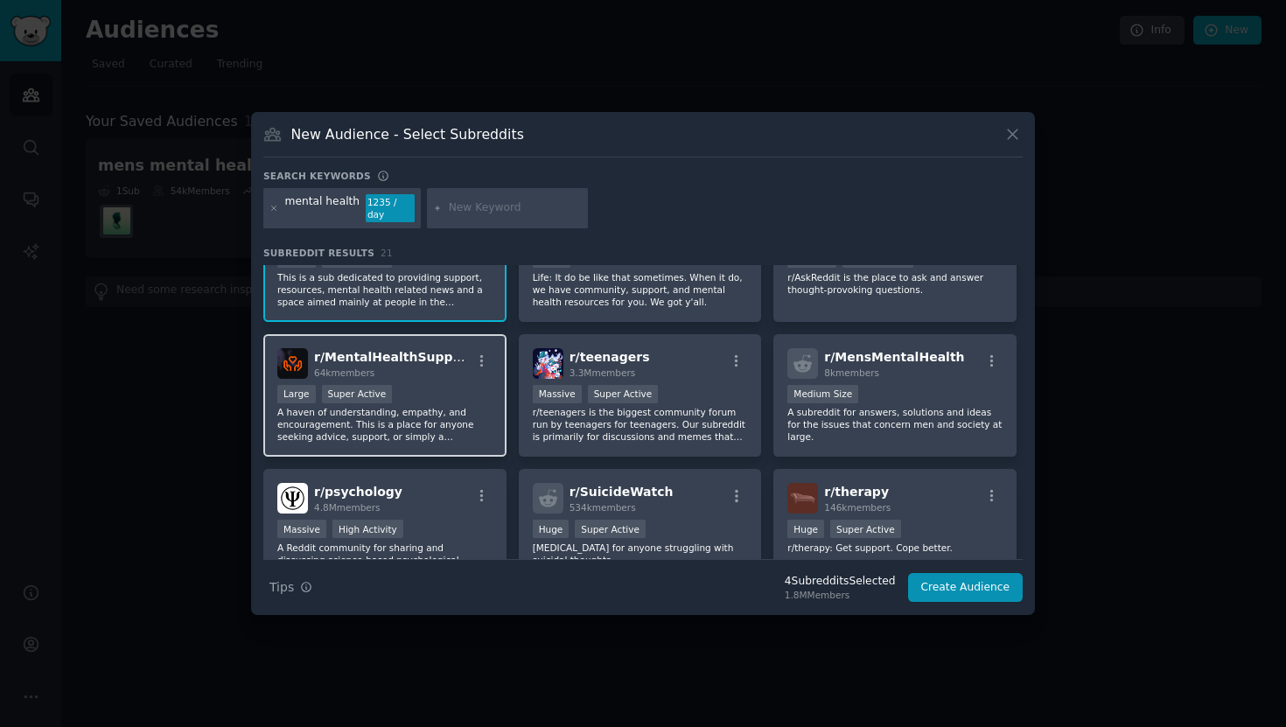
click at [407, 371] on div "64k members" at bounding box center [392, 372] width 157 height 12
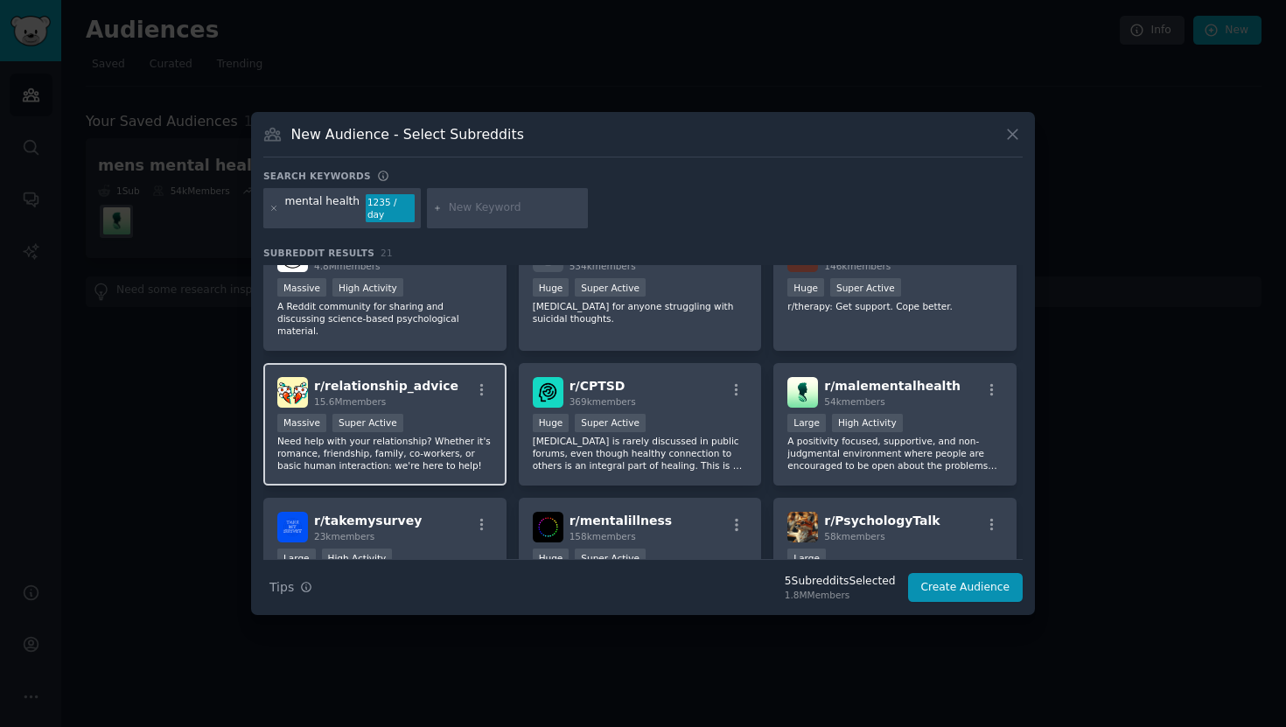
scroll to position [426, 0]
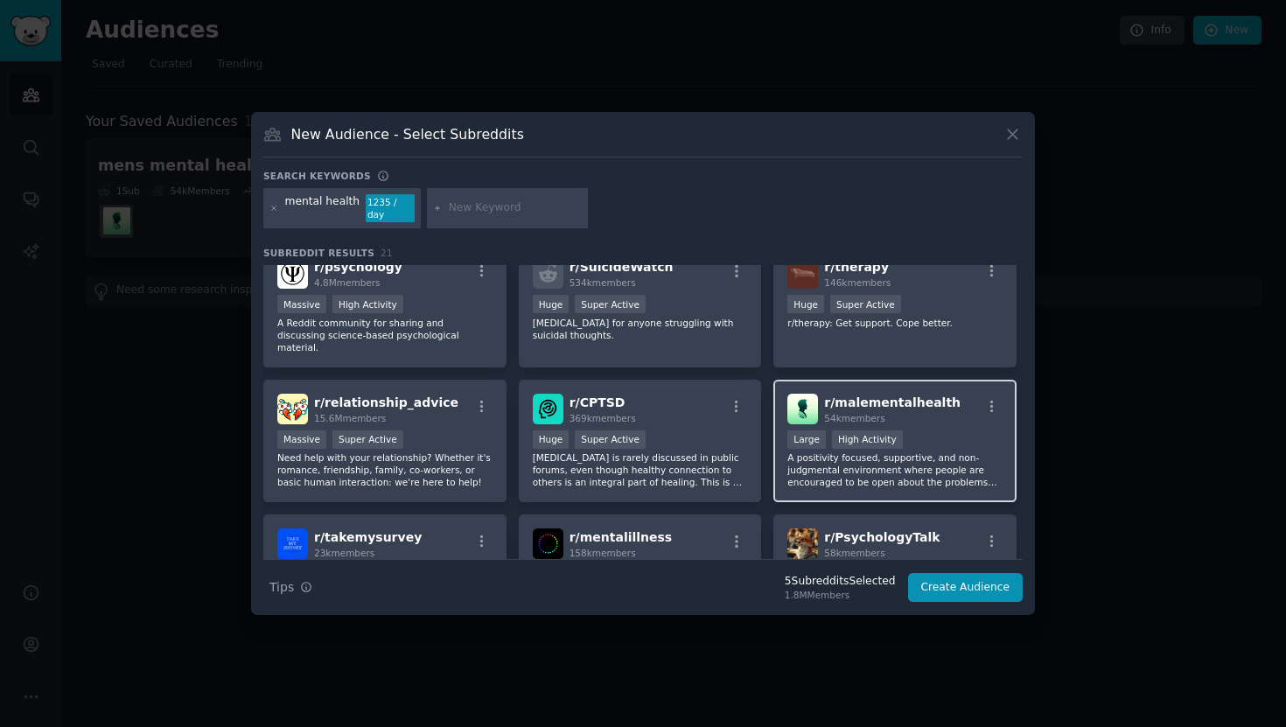
click at [946, 430] on div "Large High Activity" at bounding box center [894, 441] width 215 height 22
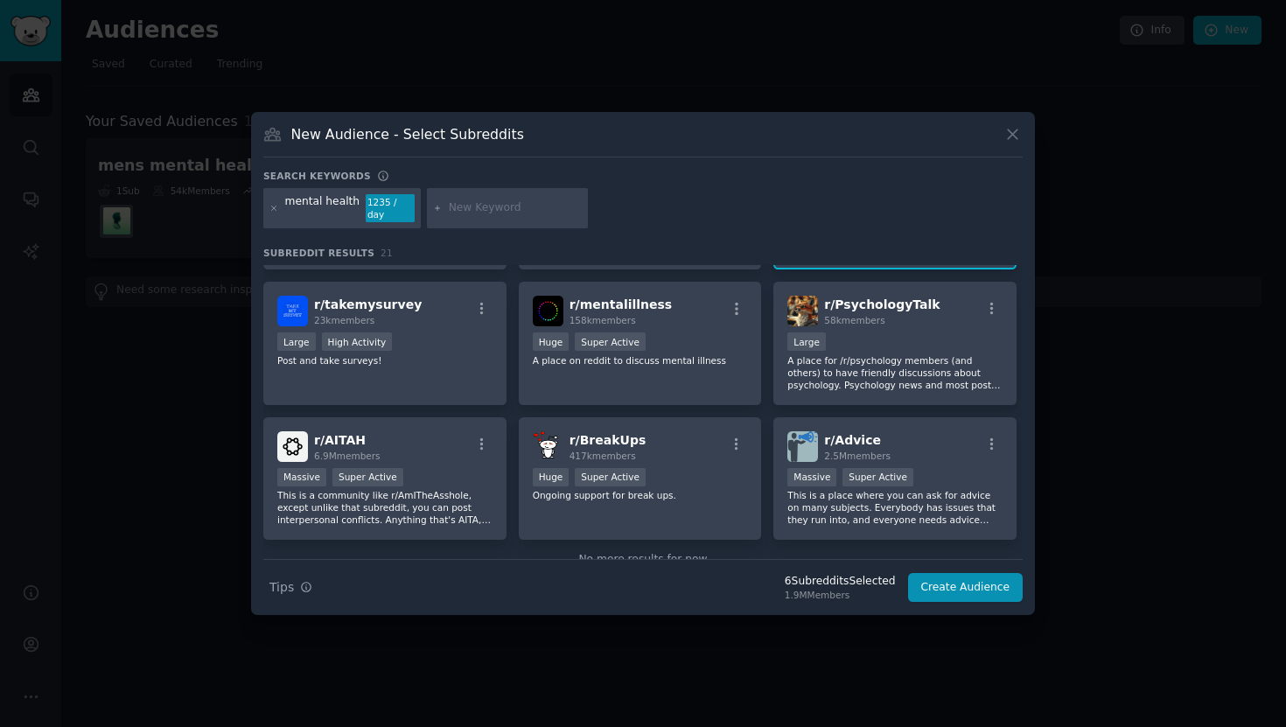
scroll to position [680, 0]
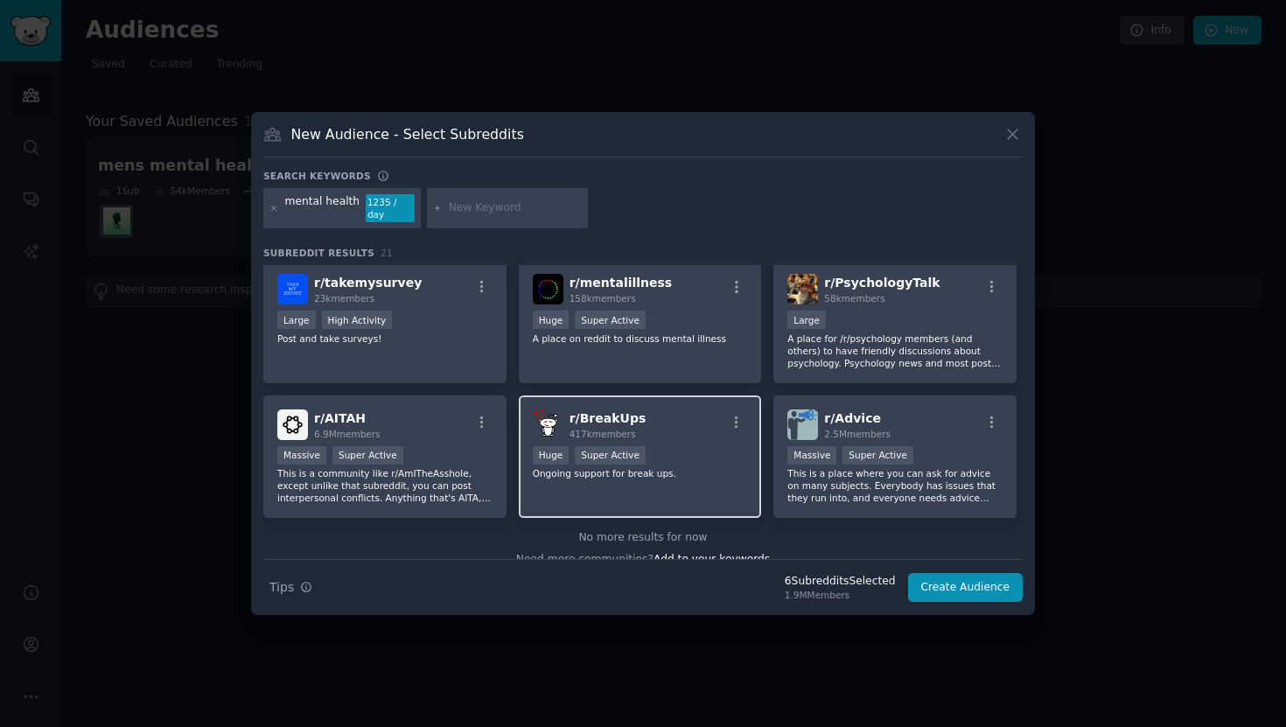
click at [679, 446] on div "Huge Super Active" at bounding box center [640, 457] width 215 height 22
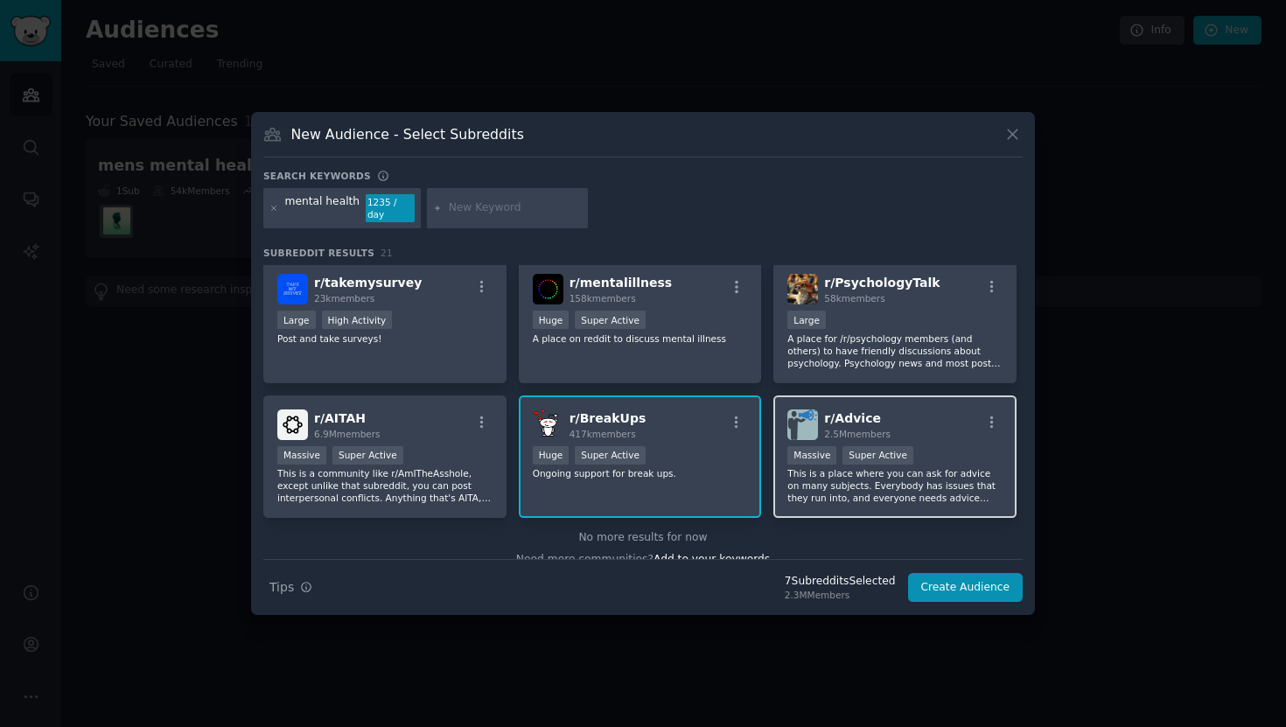
scroll to position [688, 0]
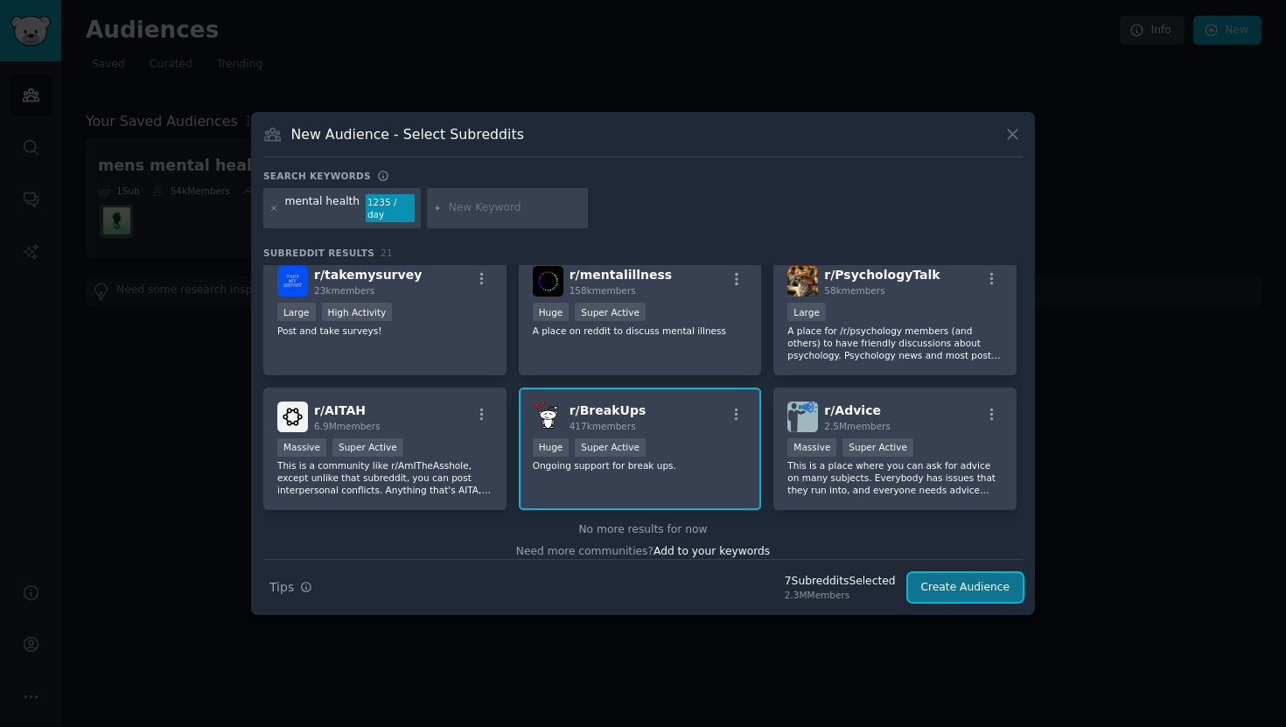
click at [963, 582] on button "Create Audience" at bounding box center [965, 588] width 115 height 30
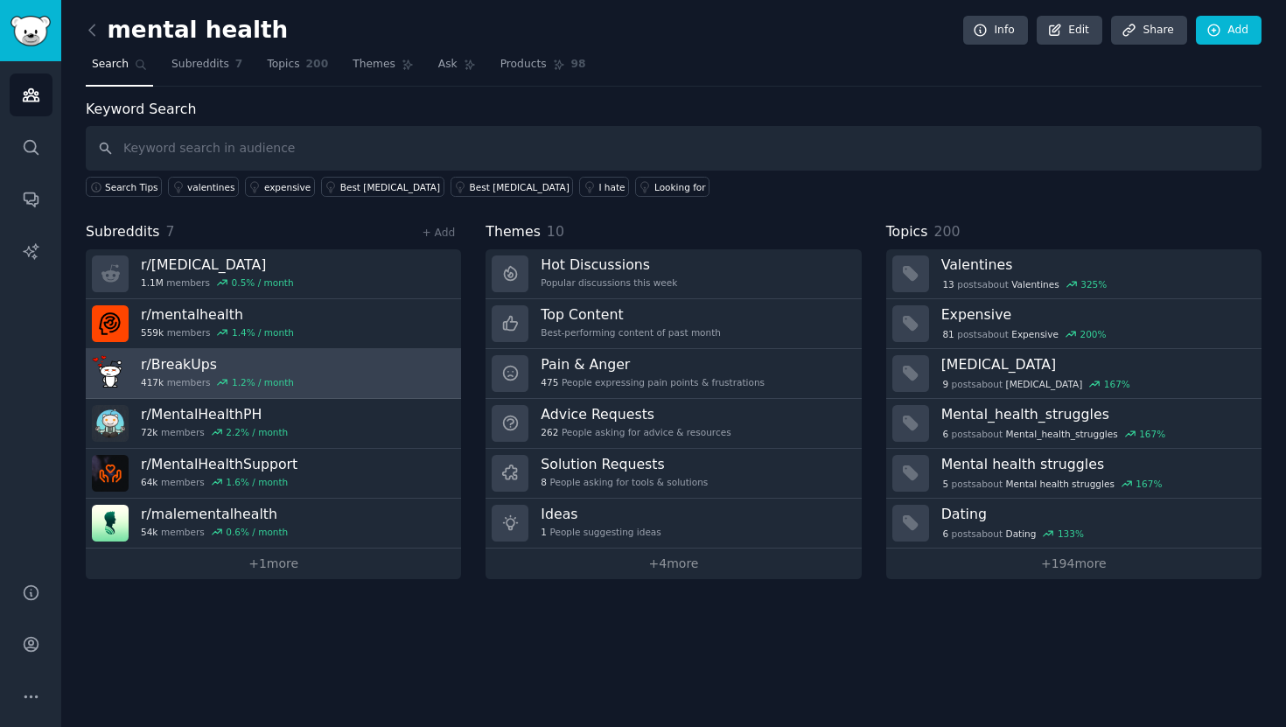
click at [350, 368] on link "r/ BreakUps 417k members 1.2 % / month" at bounding box center [273, 374] width 375 height 50
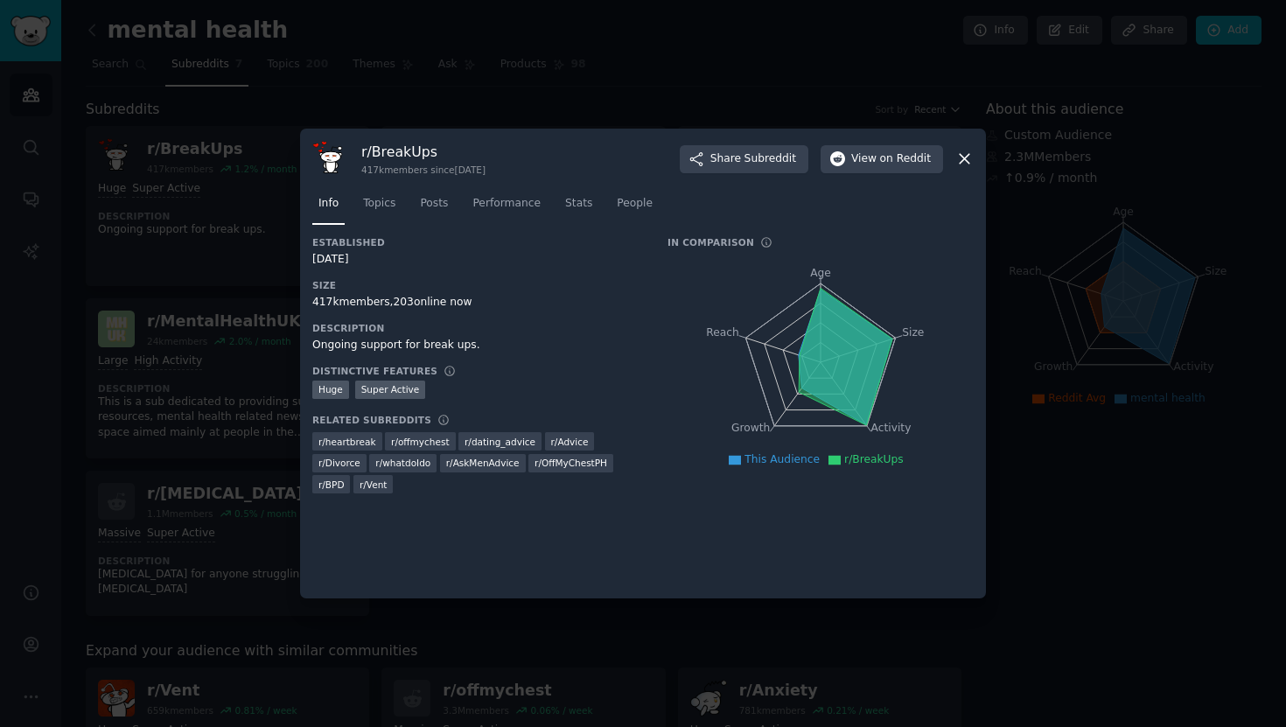
click at [961, 154] on icon at bounding box center [964, 159] width 18 height 18
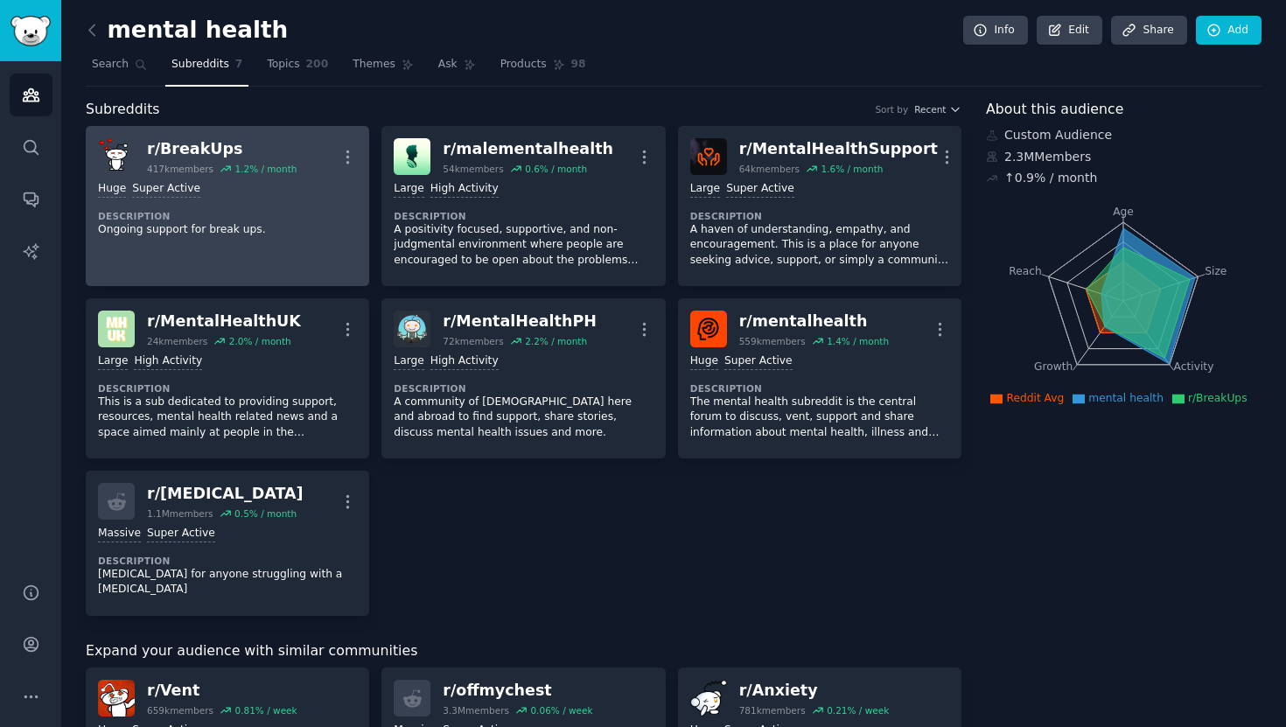
click at [267, 222] on p "Ongoing support for break ups." at bounding box center [227, 230] width 259 height 16
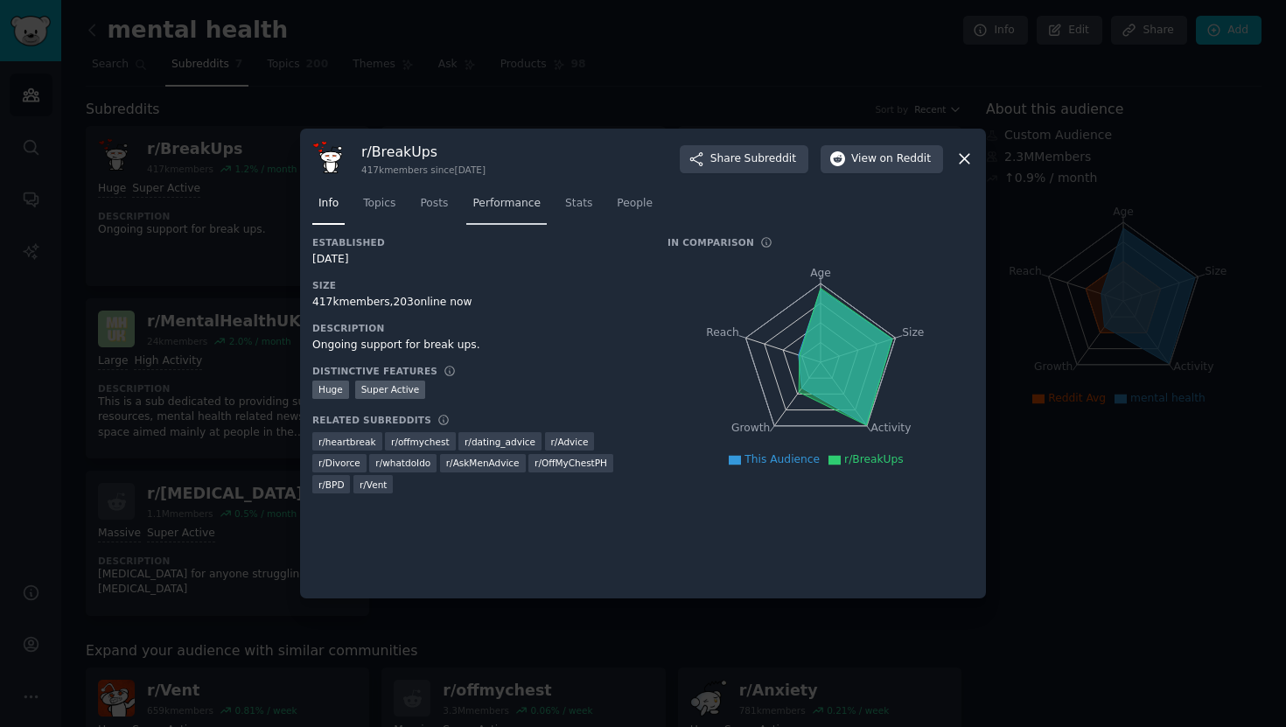
click at [499, 206] on span "Performance" at bounding box center [506, 204] width 68 height 16
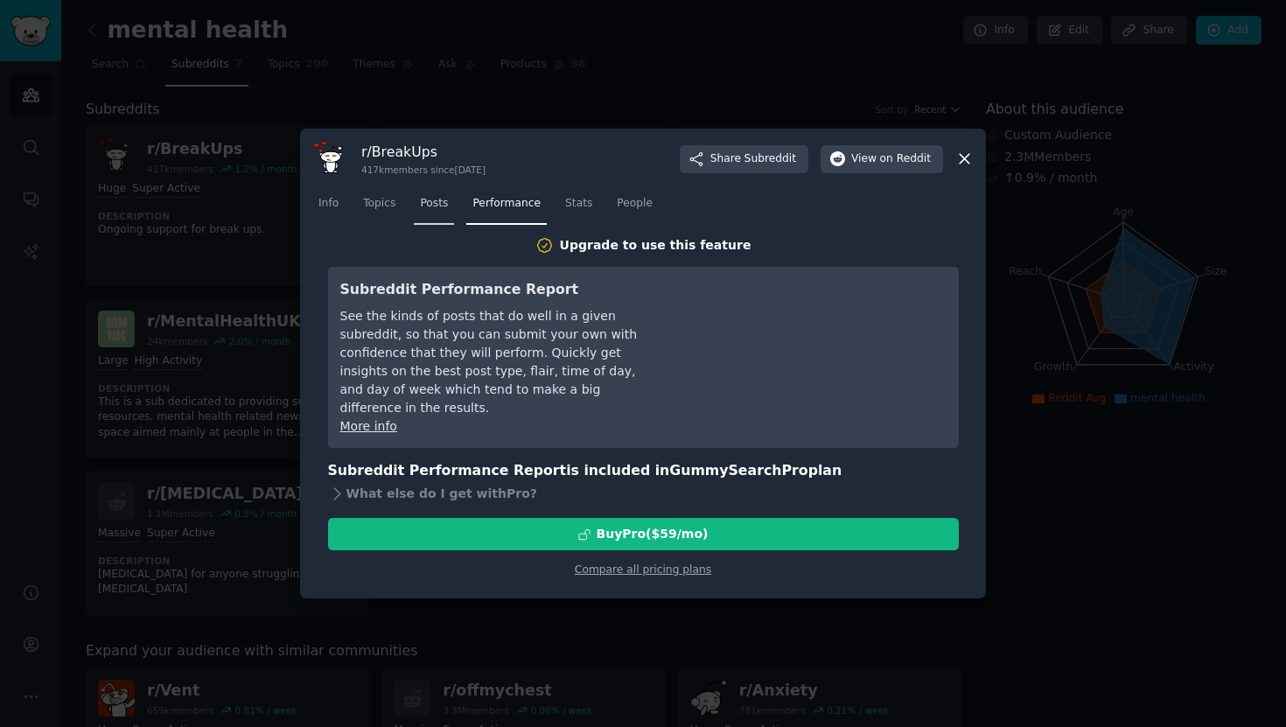
click at [427, 207] on span "Posts" at bounding box center [434, 204] width 28 height 16
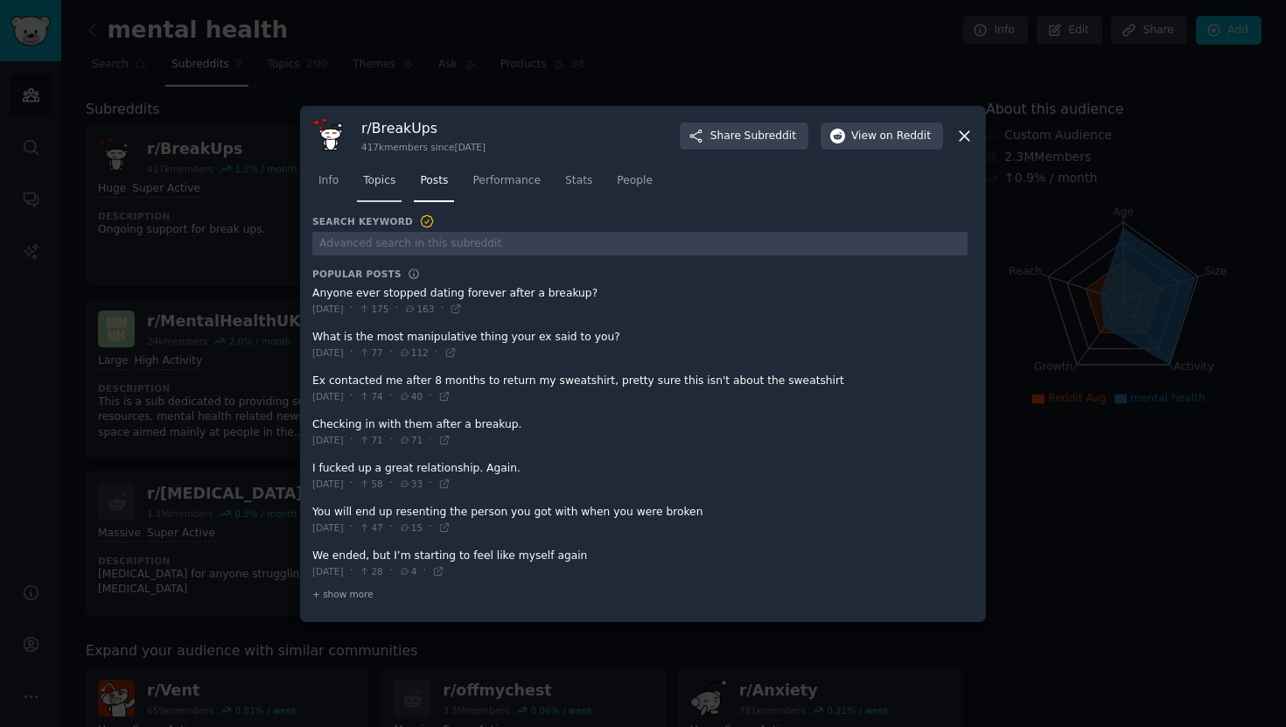
click at [387, 185] on span "Topics" at bounding box center [379, 181] width 32 height 16
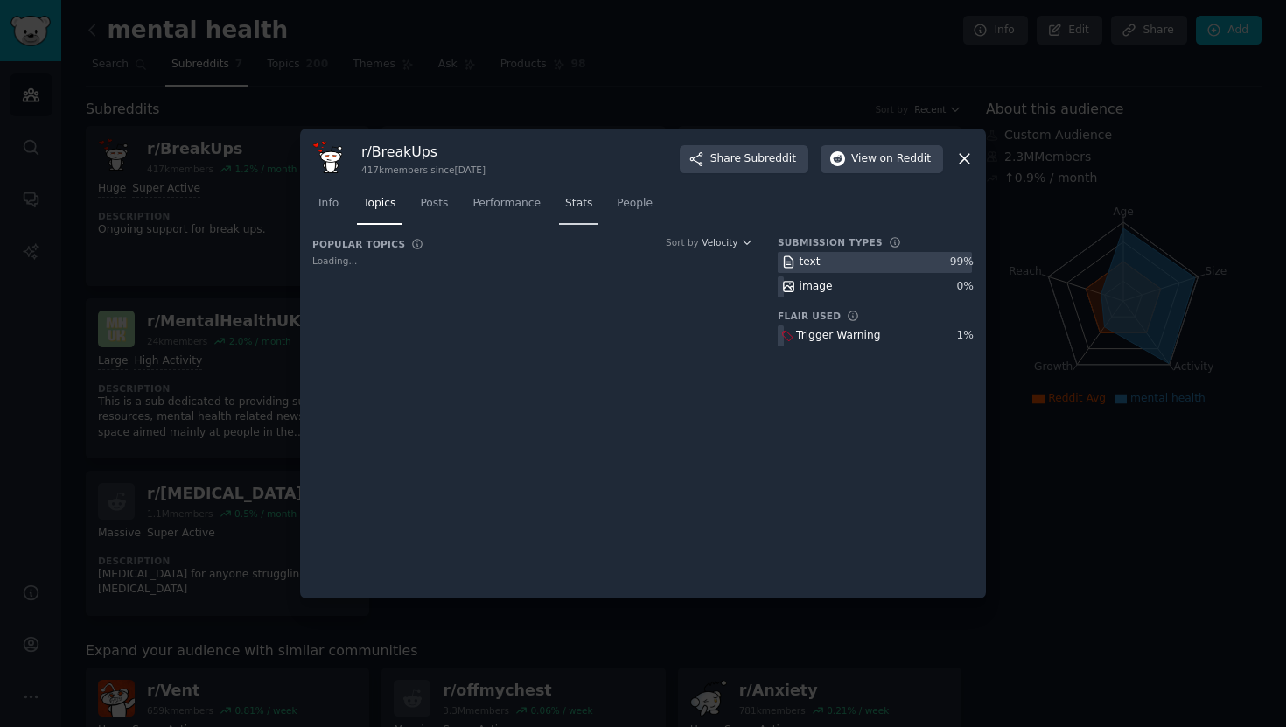
click at [583, 199] on span "Stats" at bounding box center [578, 204] width 27 height 16
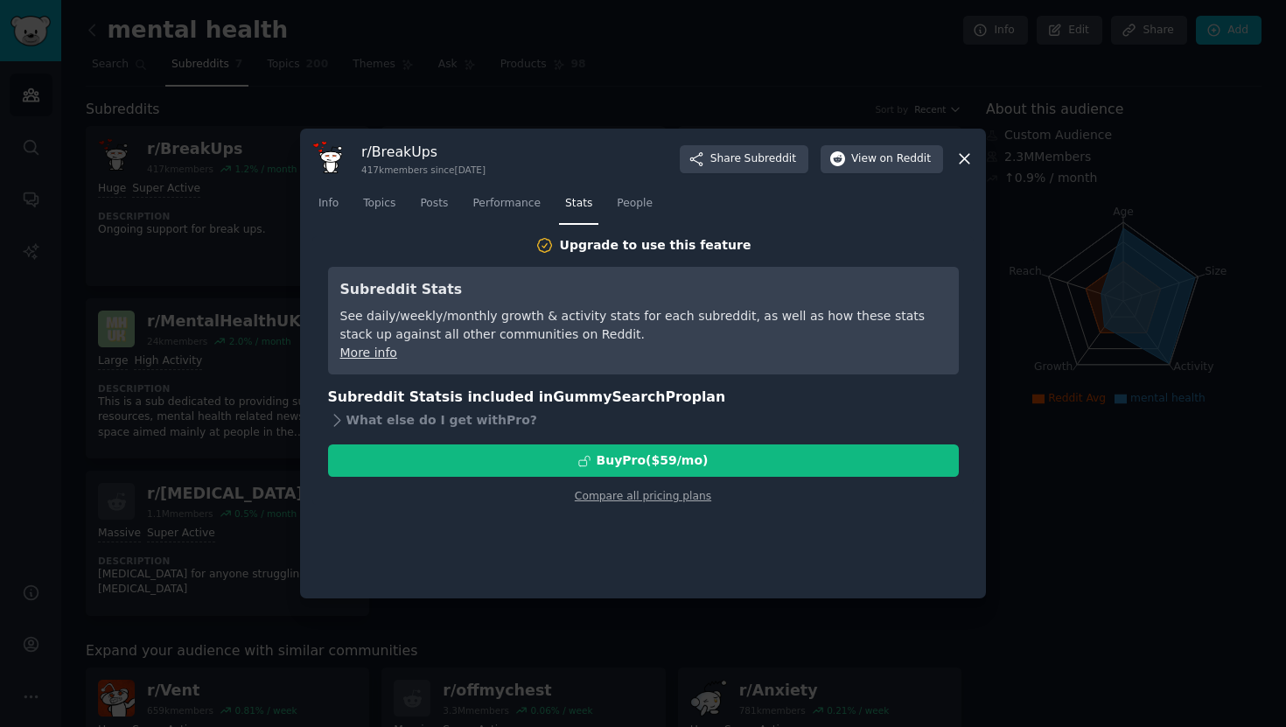
click at [668, 202] on nav "Info Topics Posts Performance Stats People" at bounding box center [642, 208] width 661 height 36
click at [643, 202] on span "People" at bounding box center [635, 204] width 36 height 16
click at [346, 204] on nav "Info Topics Posts Performance Stats People" at bounding box center [642, 208] width 661 height 36
click at [966, 153] on icon at bounding box center [964, 159] width 18 height 18
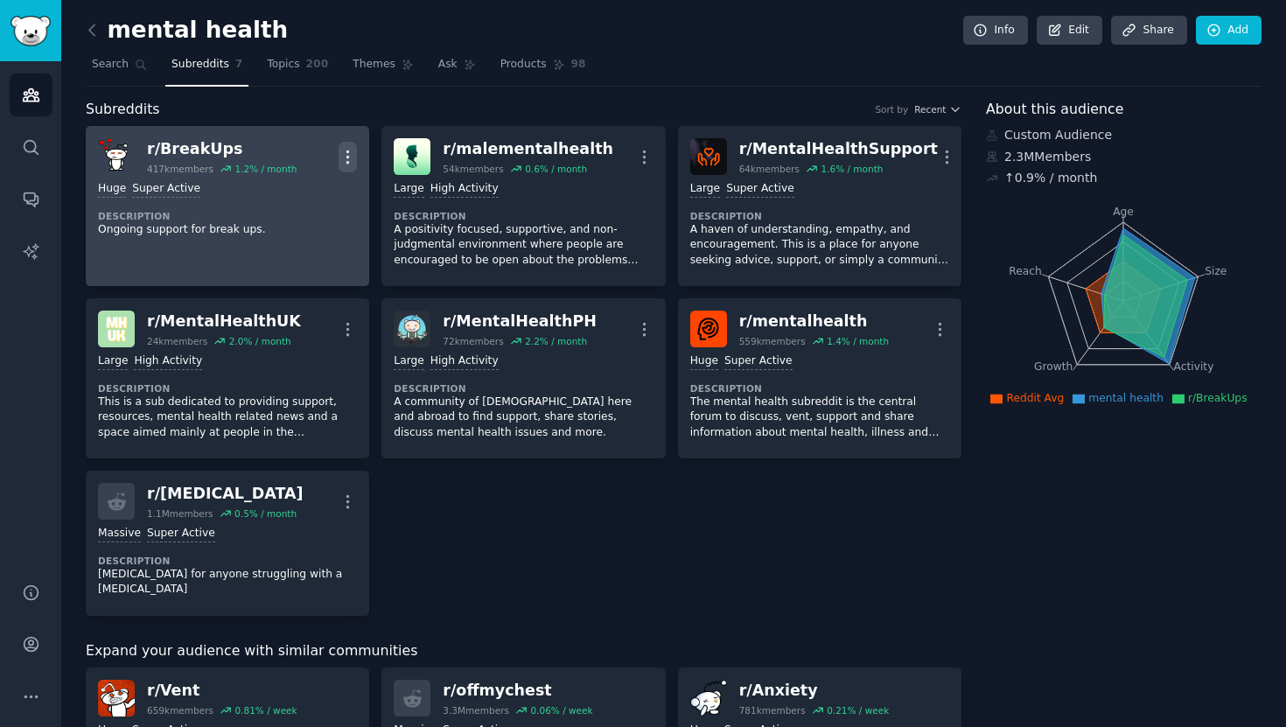
click at [342, 148] on icon "button" at bounding box center [347, 157] width 18 height 18
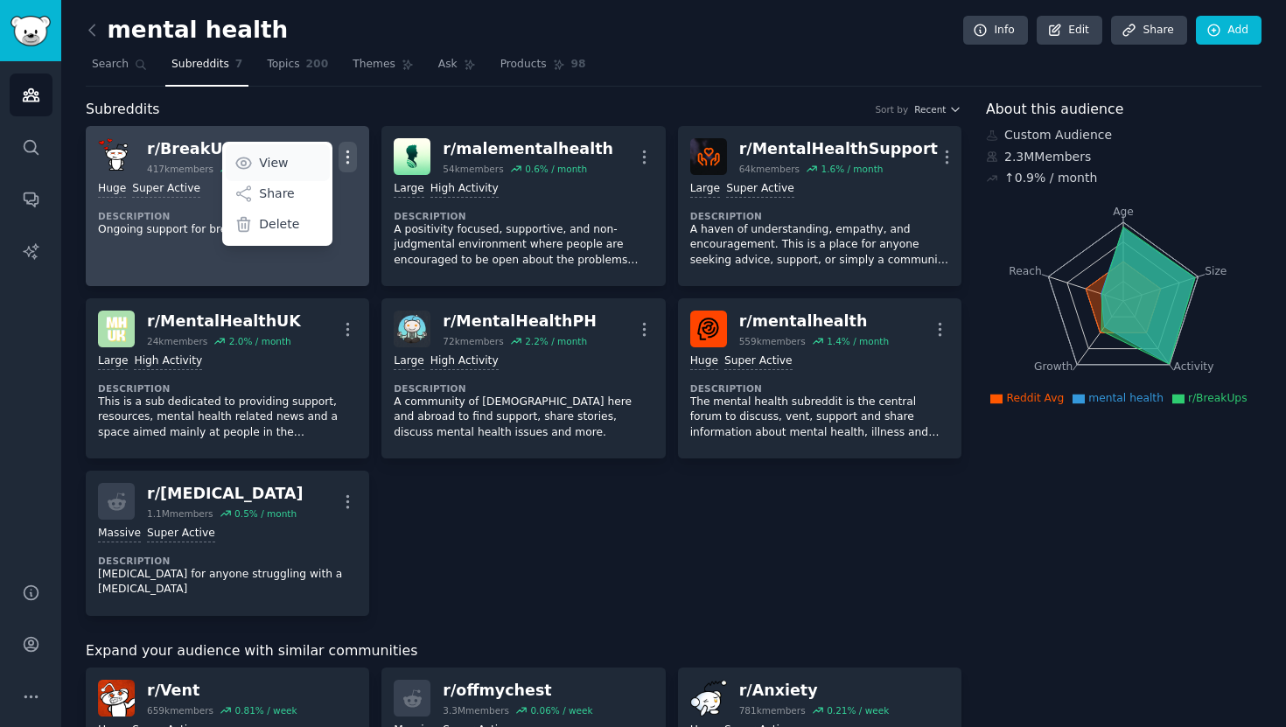
click at [280, 164] on p "View" at bounding box center [273, 163] width 29 height 18
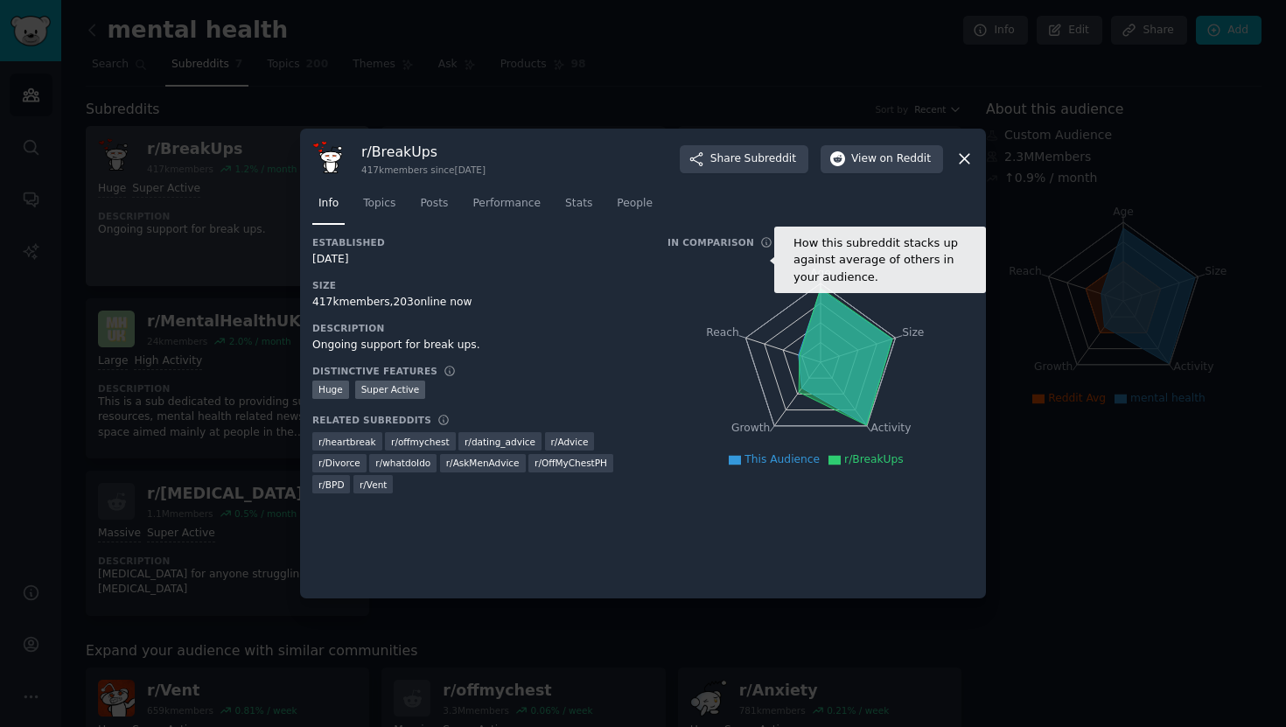
click at [762, 241] on icon at bounding box center [766, 242] width 12 height 12
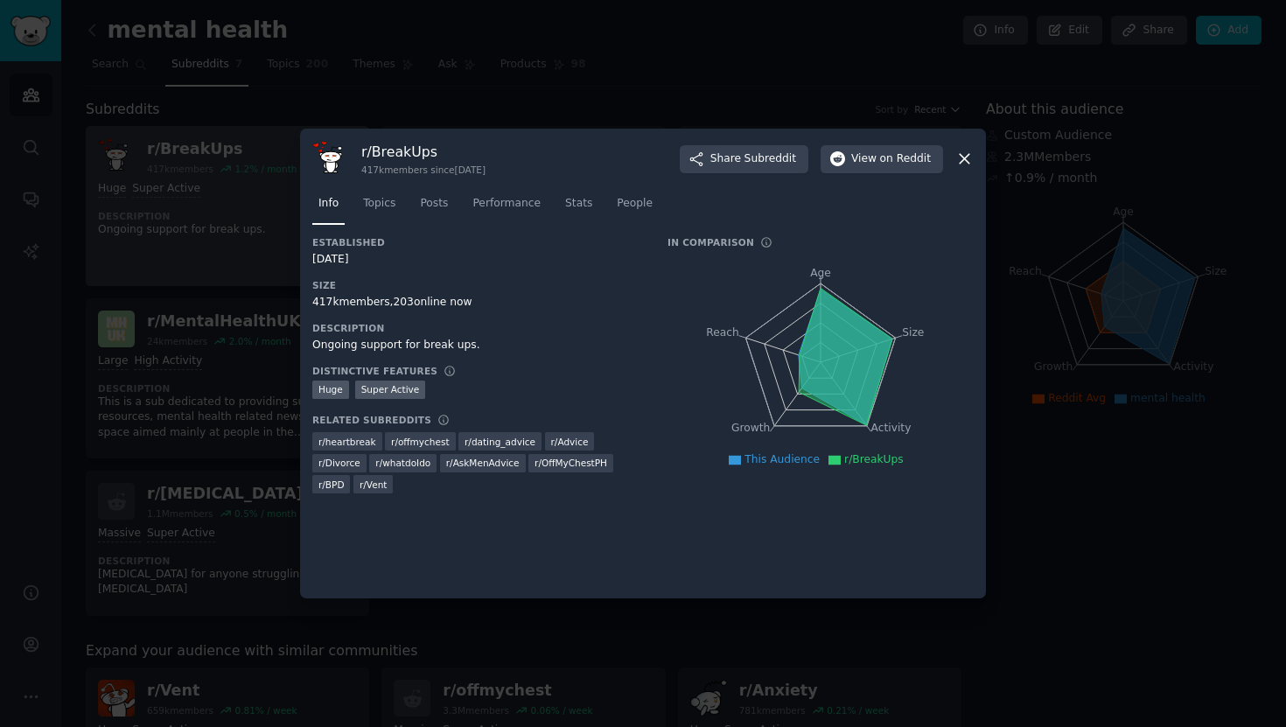
click at [659, 337] on div "Established [DATE] Size 417k members, 203 online now Description Ongoing suppor…" at bounding box center [642, 370] width 661 height 269
click at [966, 155] on icon at bounding box center [964, 160] width 10 height 10
